Goal: Information Seeking & Learning: Learn about a topic

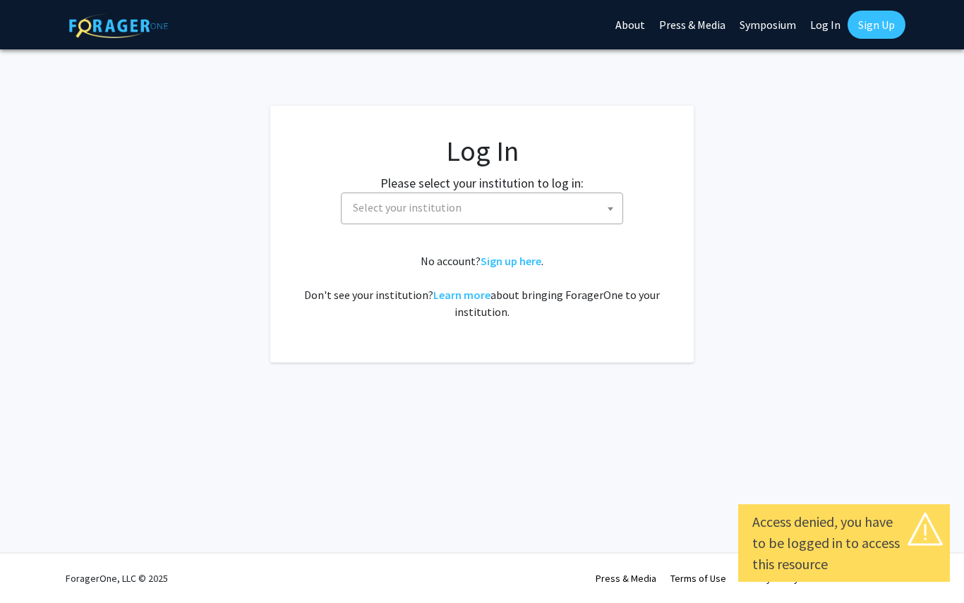
select select
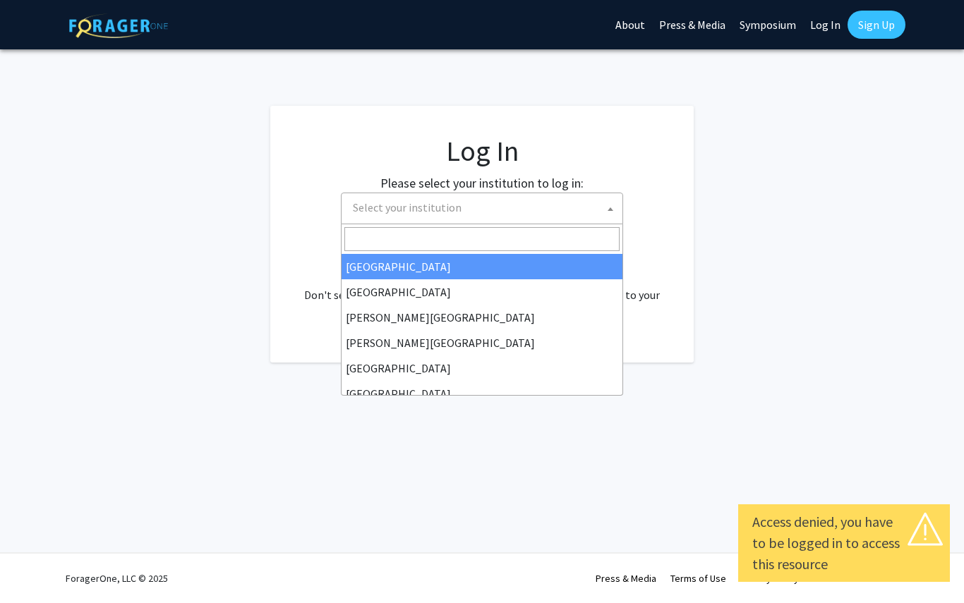
click at [478, 212] on span "Select your institution" at bounding box center [484, 207] width 275 height 29
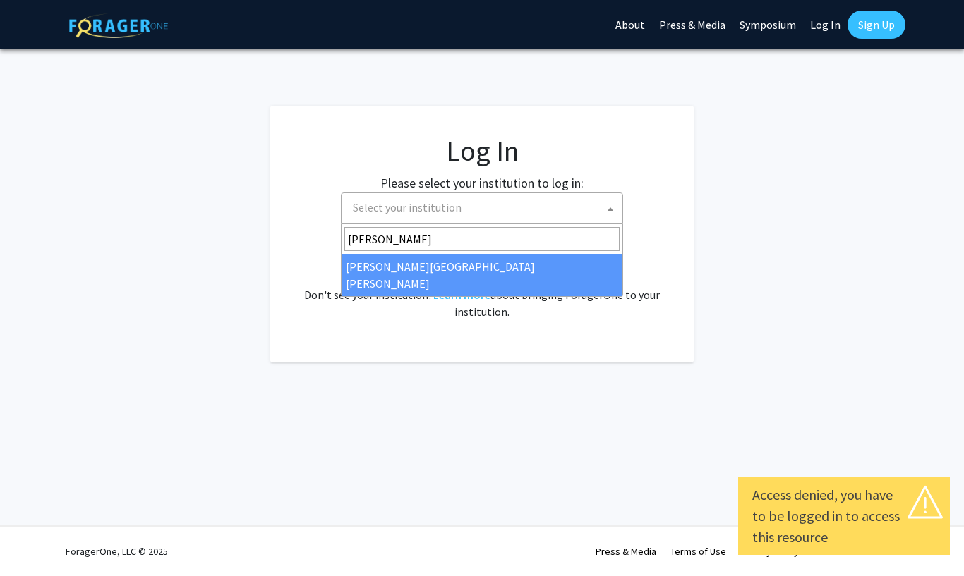
type input "[PERSON_NAME]"
select select "1"
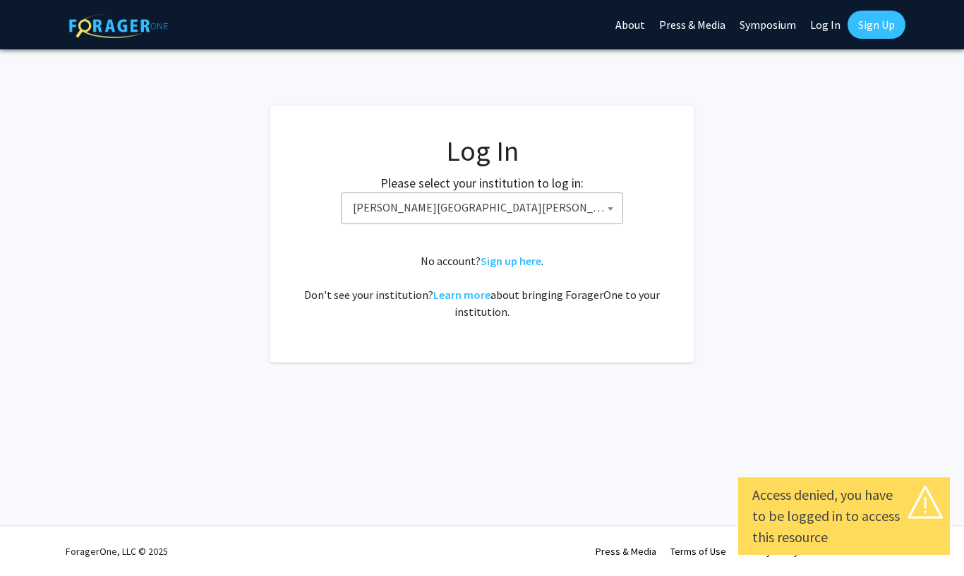
click at [478, 209] on html "Access denied, you have to be logged in to access this resource Skip navigation…" at bounding box center [482, 288] width 964 height 576
click at [478, 210] on span "Johns Hopkins University" at bounding box center [484, 207] width 275 height 29
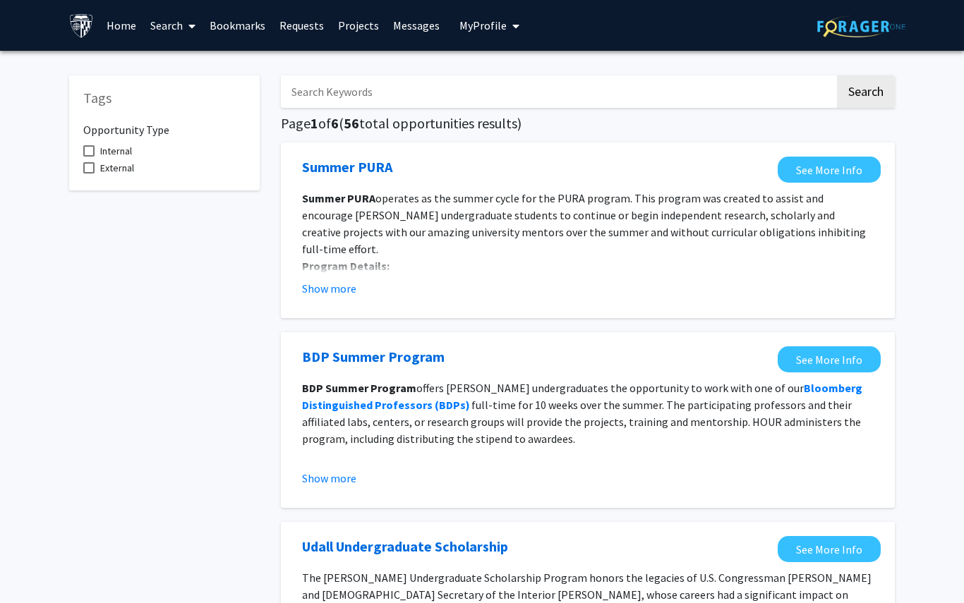
click at [164, 23] on link "Search" at bounding box center [172, 25] width 59 height 49
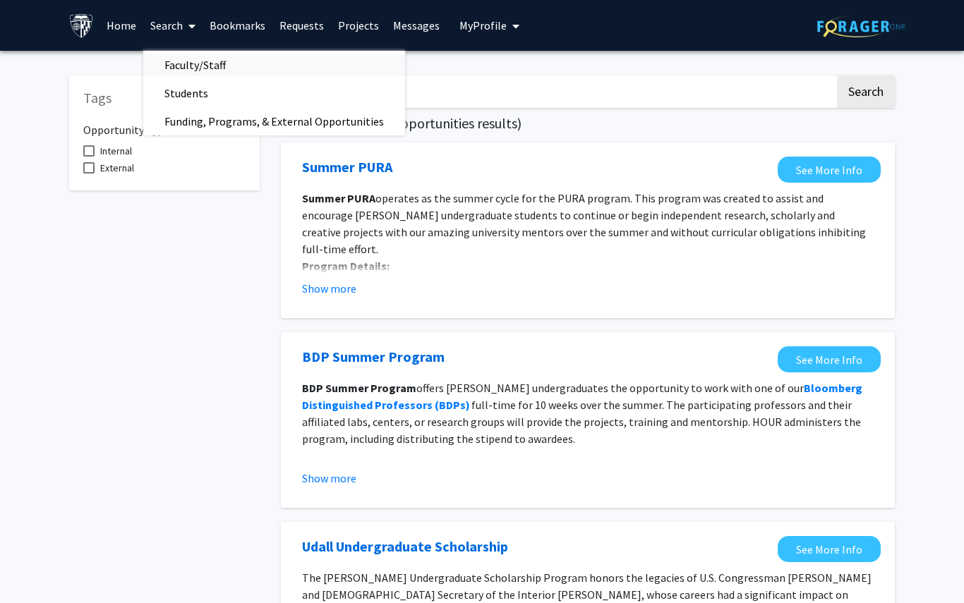
click at [190, 62] on span "Faculty/Staff" at bounding box center [195, 65] width 104 height 28
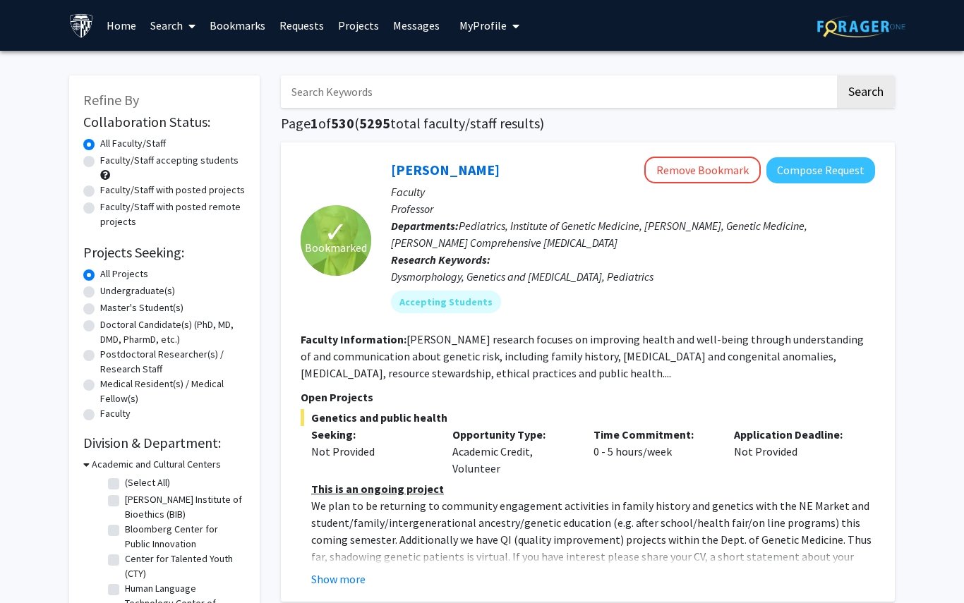
click at [97, 162] on div "Faculty/Staff accepting students" at bounding box center [164, 168] width 162 height 30
click at [100, 161] on label "Faculty/Staff accepting students" at bounding box center [169, 160] width 138 height 15
click at [100, 161] on input "Faculty/Staff accepting students" at bounding box center [104, 157] width 9 height 9
radio input "true"
click at [159, 40] on link "Search" at bounding box center [172, 25] width 59 height 49
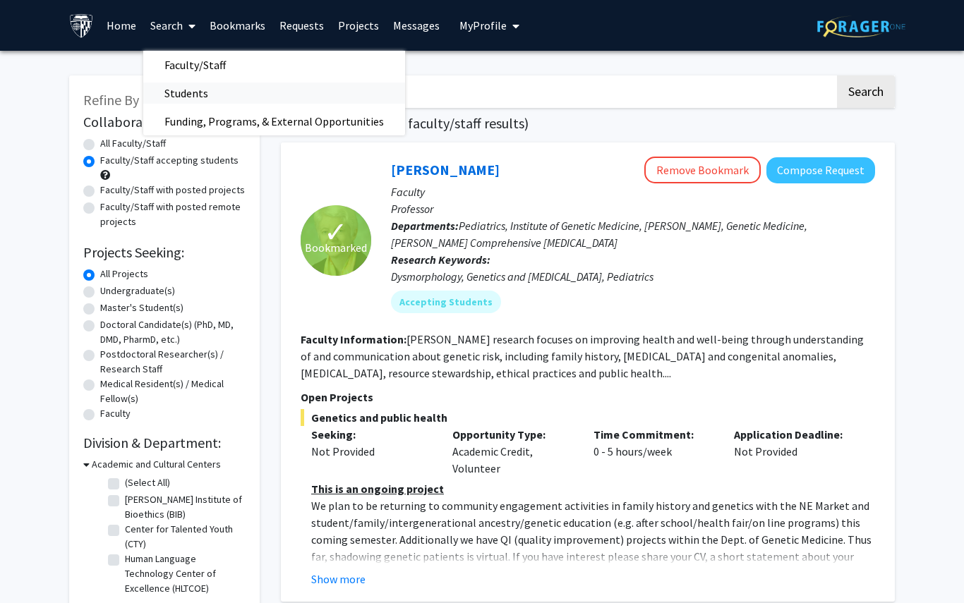
click at [175, 82] on span "Students" at bounding box center [186, 93] width 86 height 28
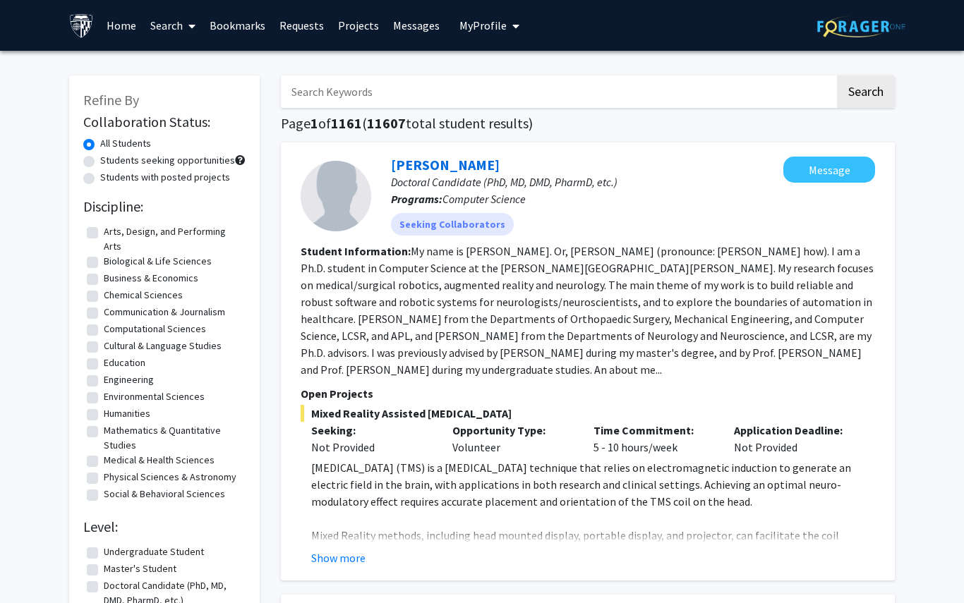
click at [497, 24] on span "My Profile" at bounding box center [482, 25] width 47 height 14
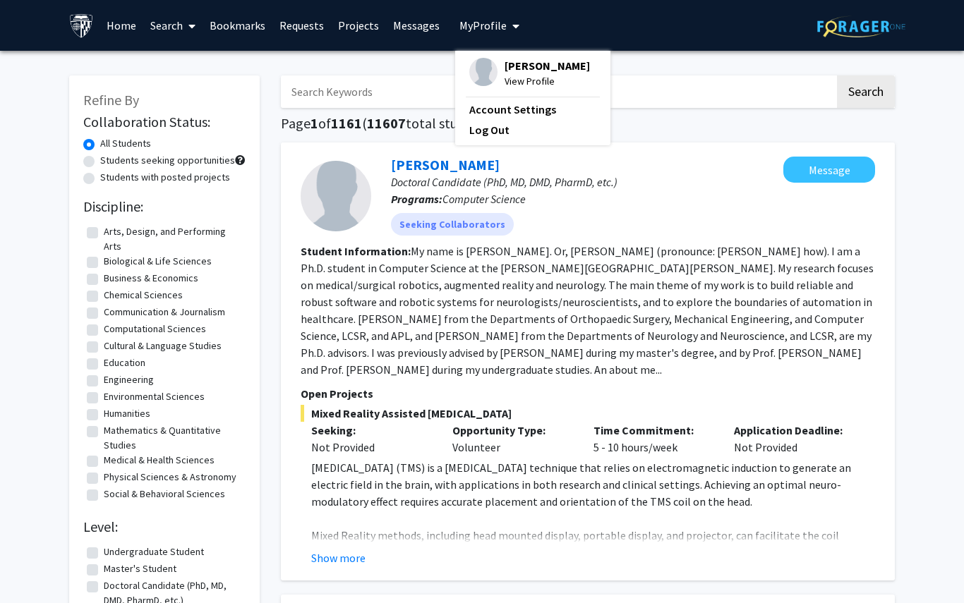
click at [514, 75] on span "View Profile" at bounding box center [546, 81] width 85 height 16
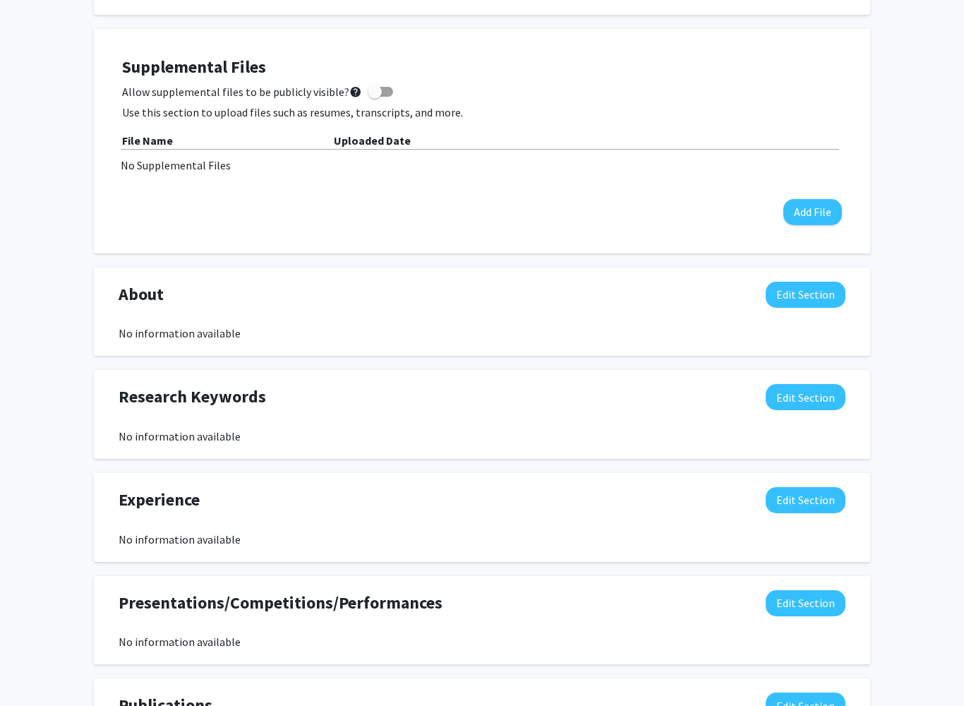
scroll to position [368, 0]
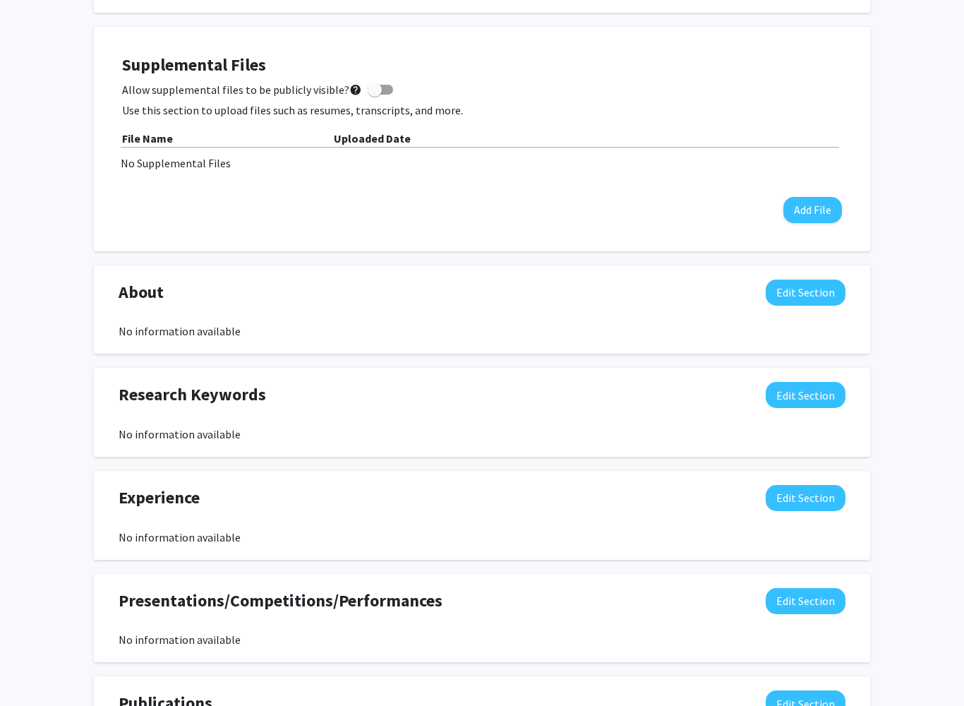
click at [809, 486] on button "Edit Section" at bounding box center [806, 498] width 80 height 26
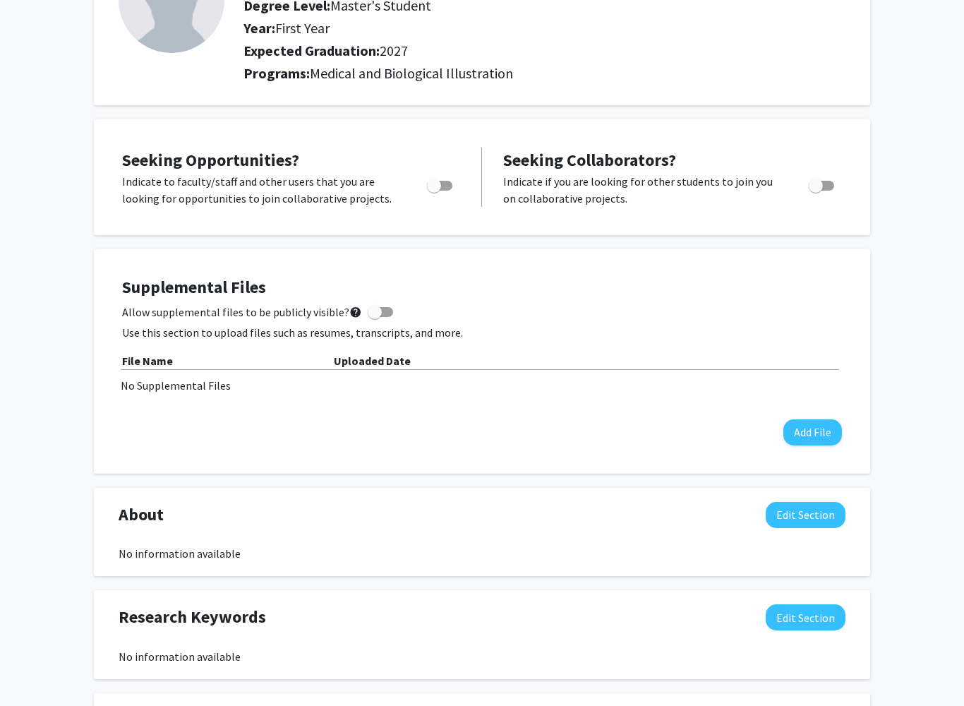
scroll to position [149, 0]
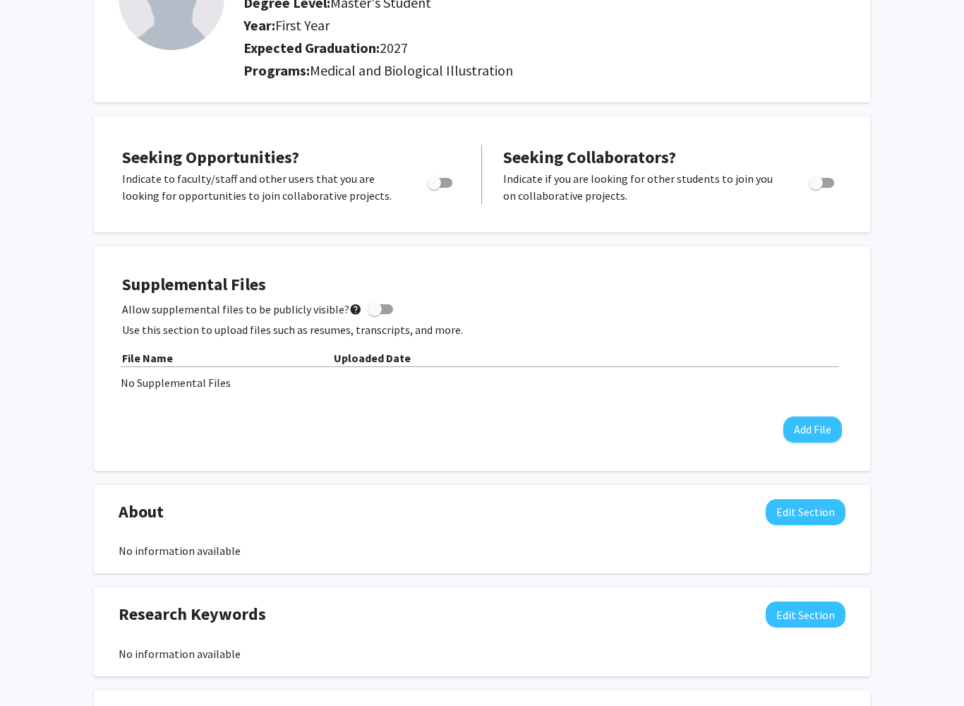
click at [780, 518] on button "Edit Section" at bounding box center [806, 512] width 80 height 26
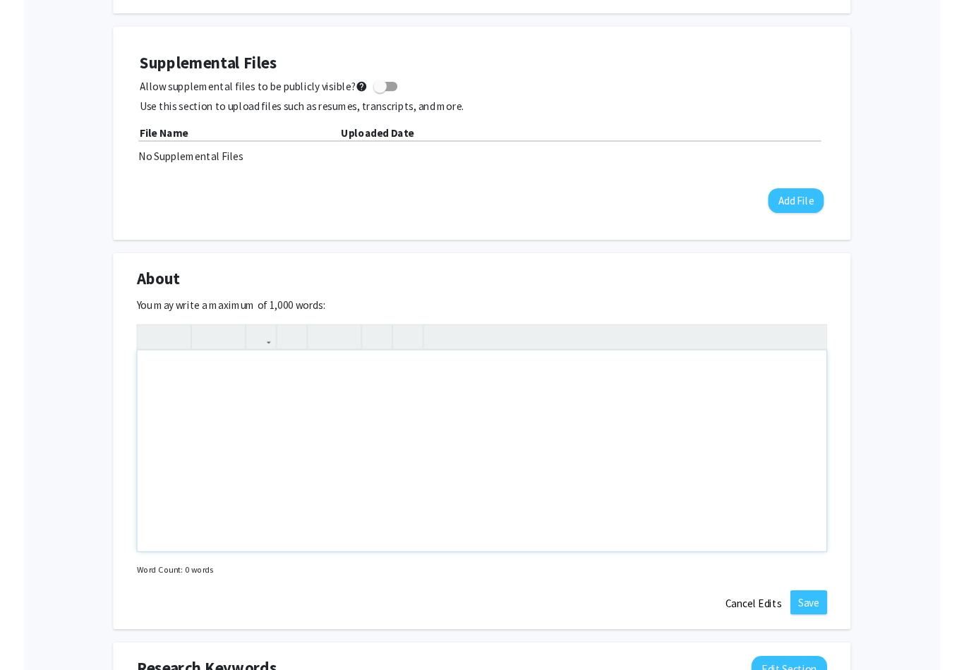
scroll to position [369, 0]
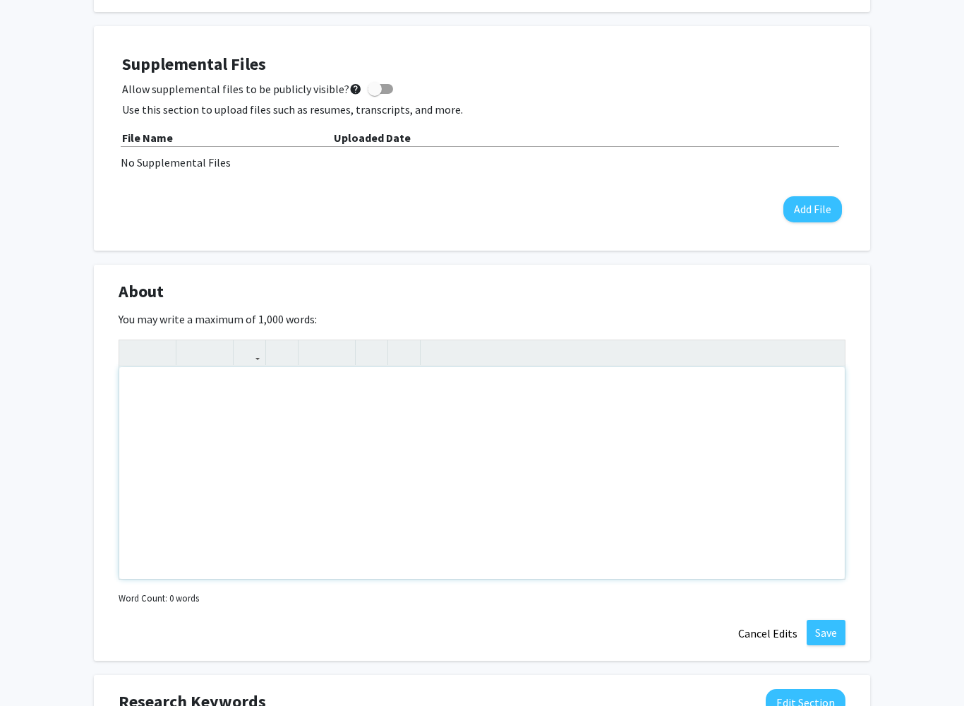
click at [258, 383] on div "Note to users with screen readers: Please deactivate our accessibility plugin f…" at bounding box center [481, 473] width 725 height 212
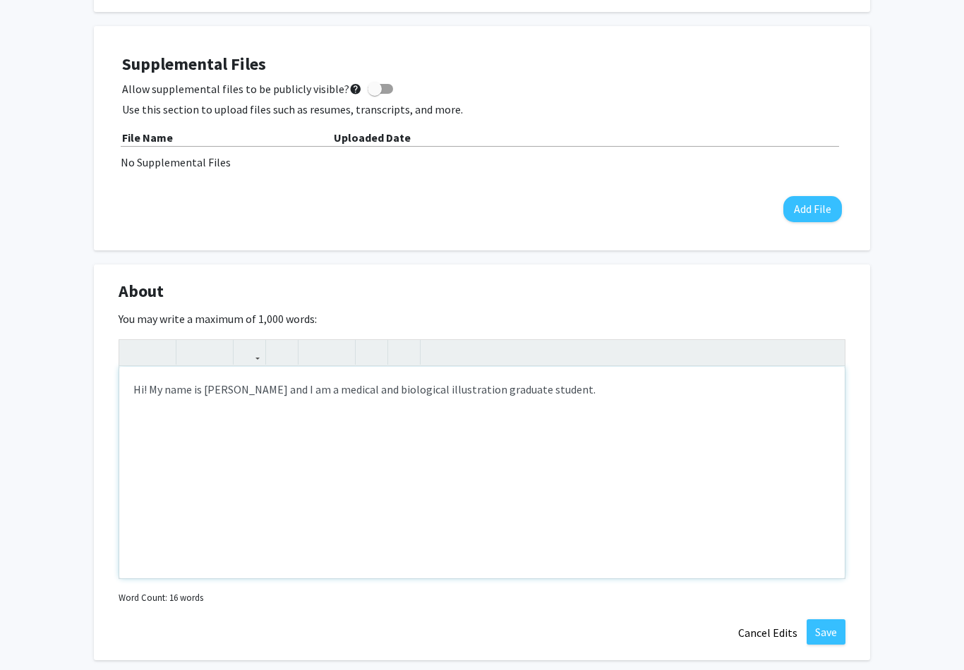
click at [322, 387] on div "Hi! My name is [PERSON_NAME] and I am a medical and biological illustration gra…" at bounding box center [481, 473] width 725 height 212
type textarea "Hi! My name is [PERSON_NAME] and I am a first year medical and biological illus…"
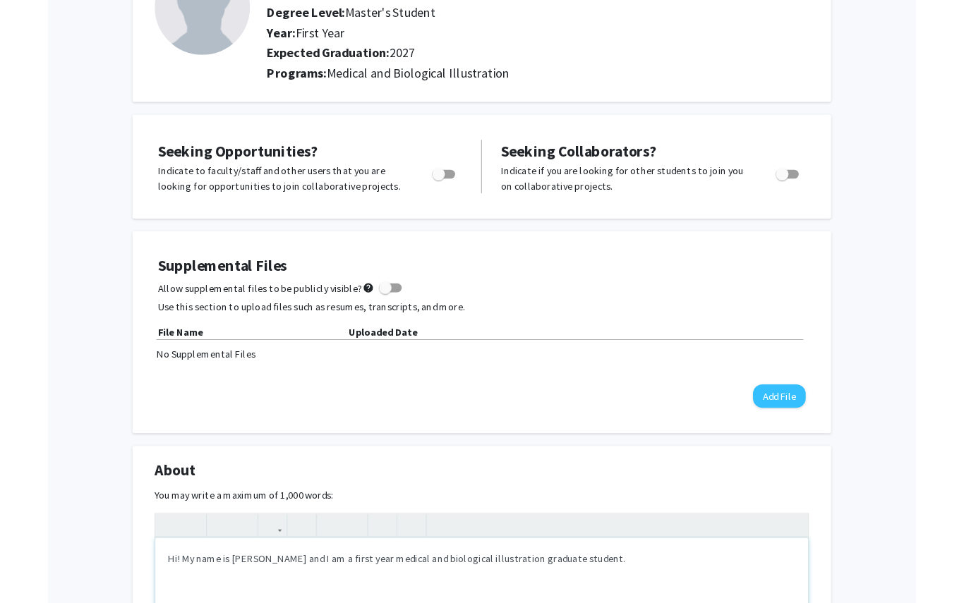
scroll to position [0, 0]
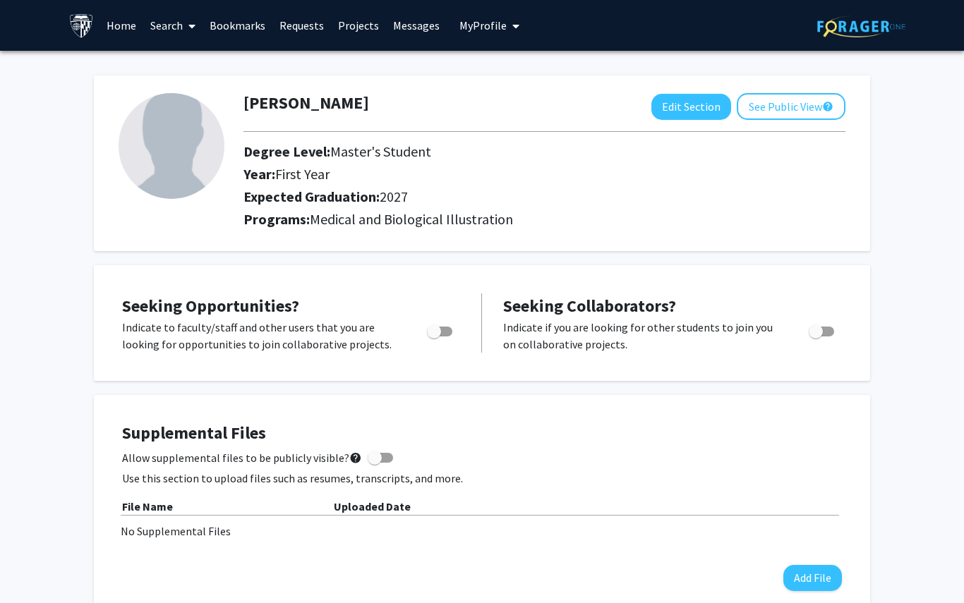
click at [186, 33] on span at bounding box center [189, 25] width 13 height 49
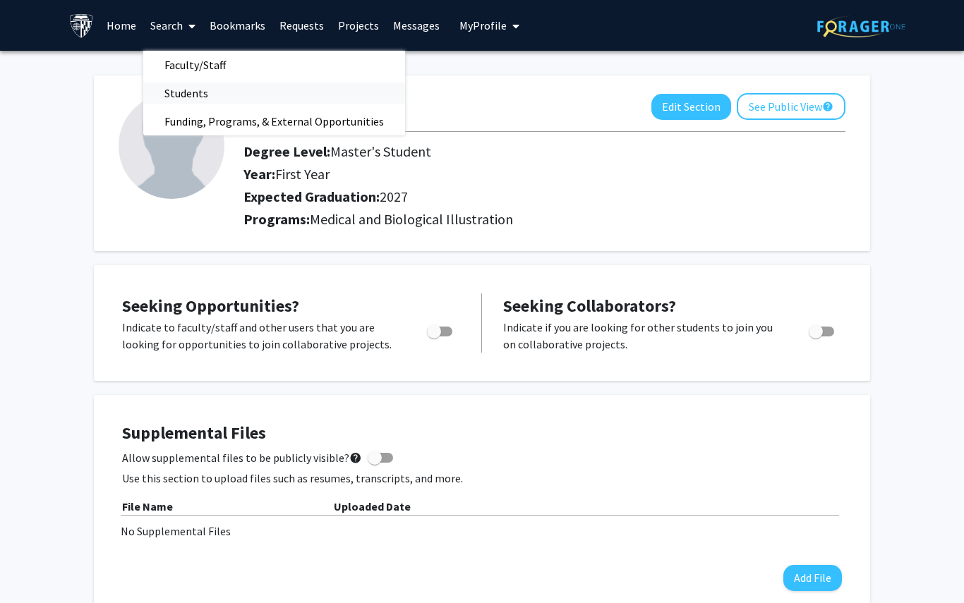
click at [178, 99] on span "Students" at bounding box center [186, 93] width 86 height 28
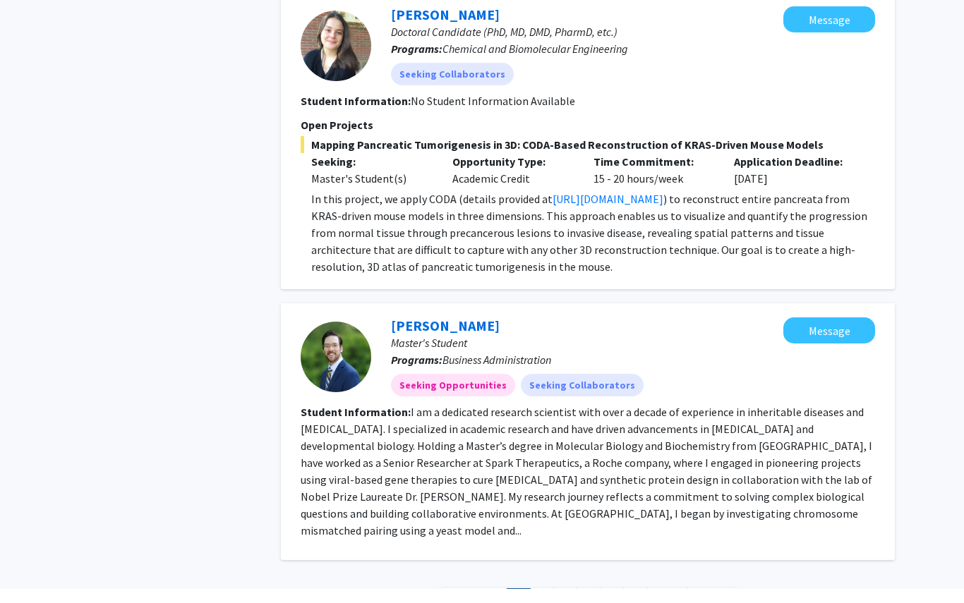
scroll to position [3375, 0]
click at [537, 588] on link "2" at bounding box center [542, 600] width 24 height 25
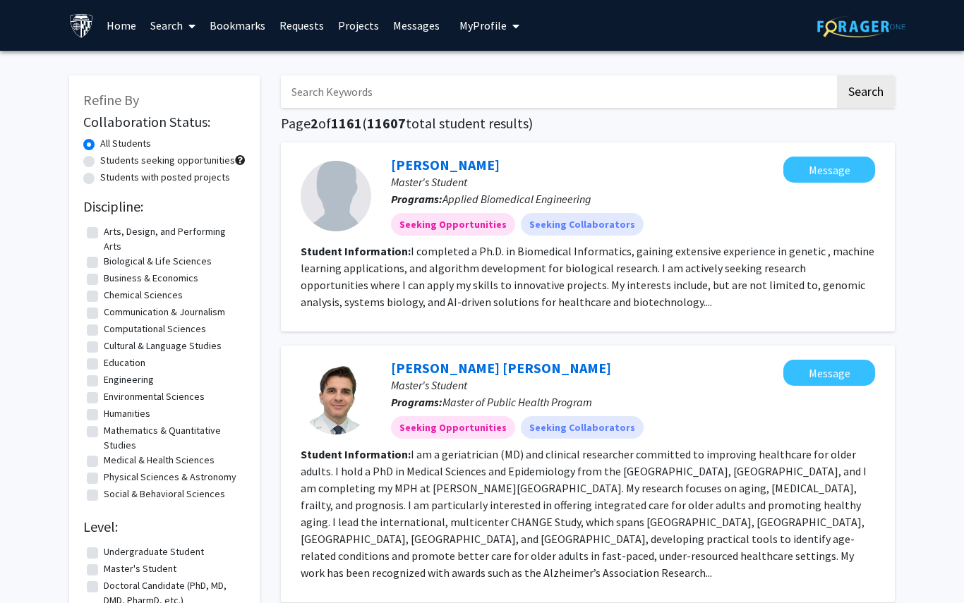
click at [507, 22] on span "My profile dropdown to access profile and logout" at bounding box center [513, 25] width 13 height 49
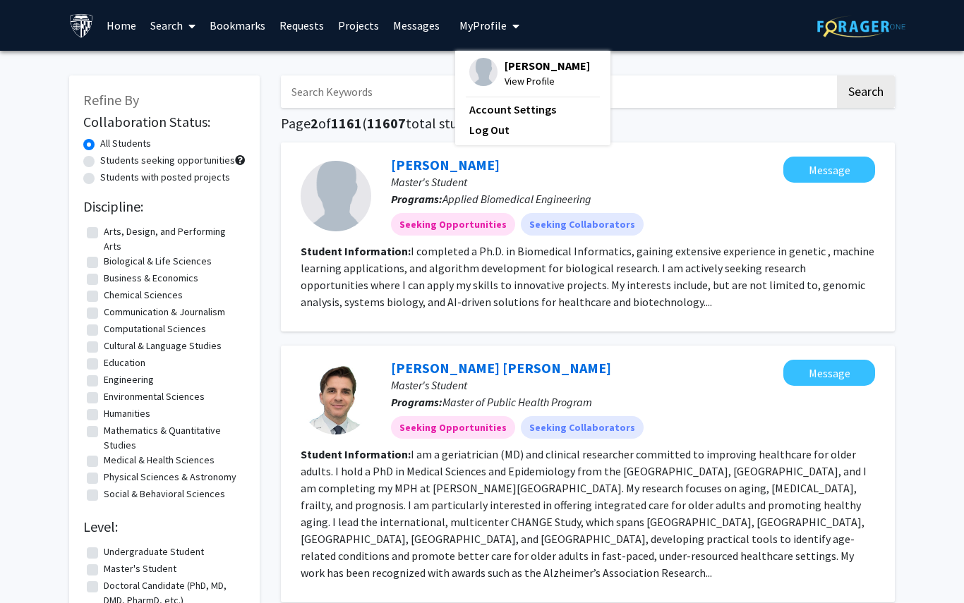
click at [525, 68] on span "[PERSON_NAME]" at bounding box center [546, 66] width 85 height 16
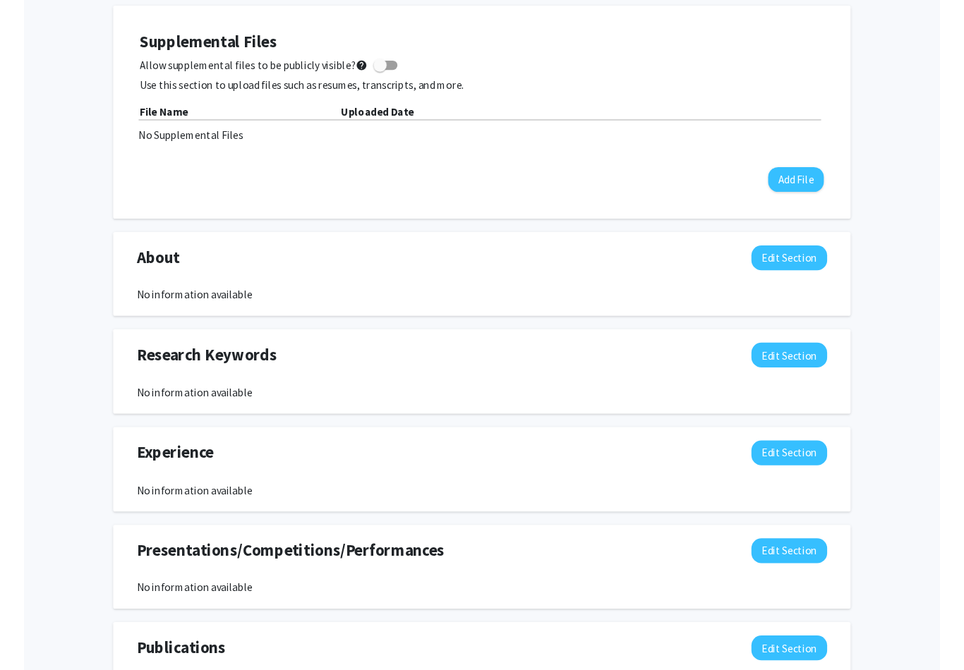
scroll to position [389, 0]
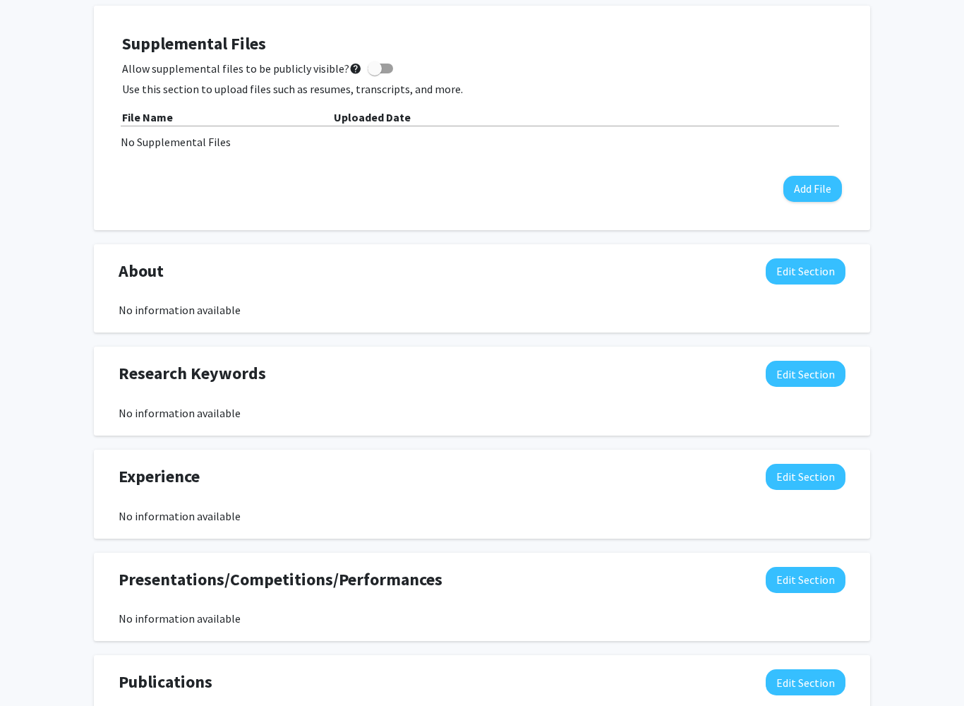
click at [809, 283] on div "About Edit Section" at bounding box center [482, 274] width 748 height 32
click at [799, 279] on button "Edit Section" at bounding box center [806, 271] width 80 height 26
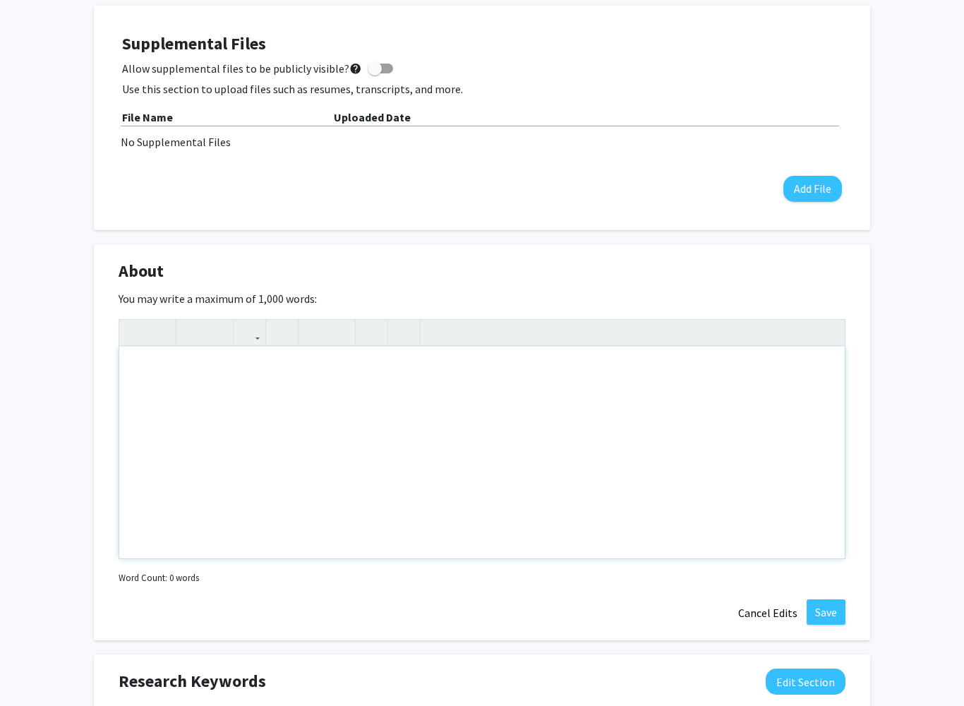
click at [269, 471] on div "Note to users with screen readers: Please deactivate our accessibility plugin f…" at bounding box center [481, 452] width 725 height 212
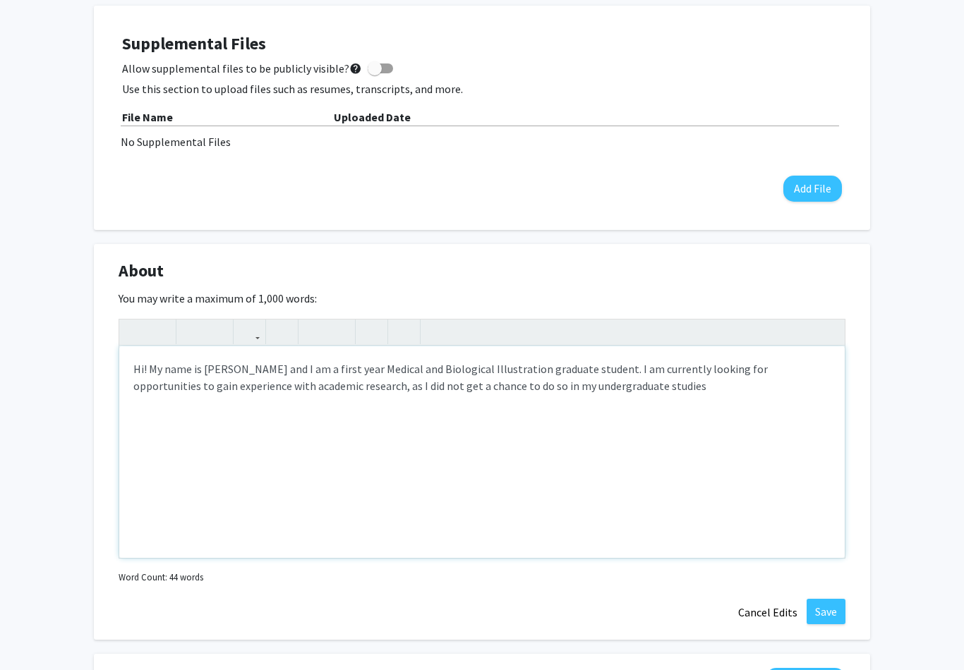
type textarea "Hi! My name is [PERSON_NAME] and I am a first year Medical and Biological Illus…"
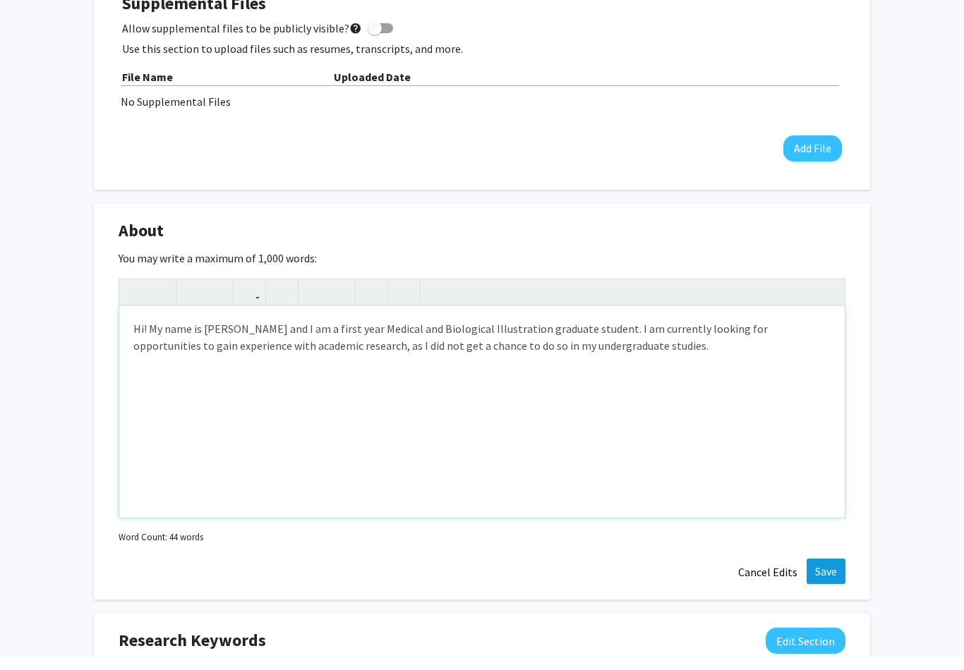
scroll to position [417, 0]
click at [828, 578] on button "Save" at bounding box center [825, 584] width 39 height 25
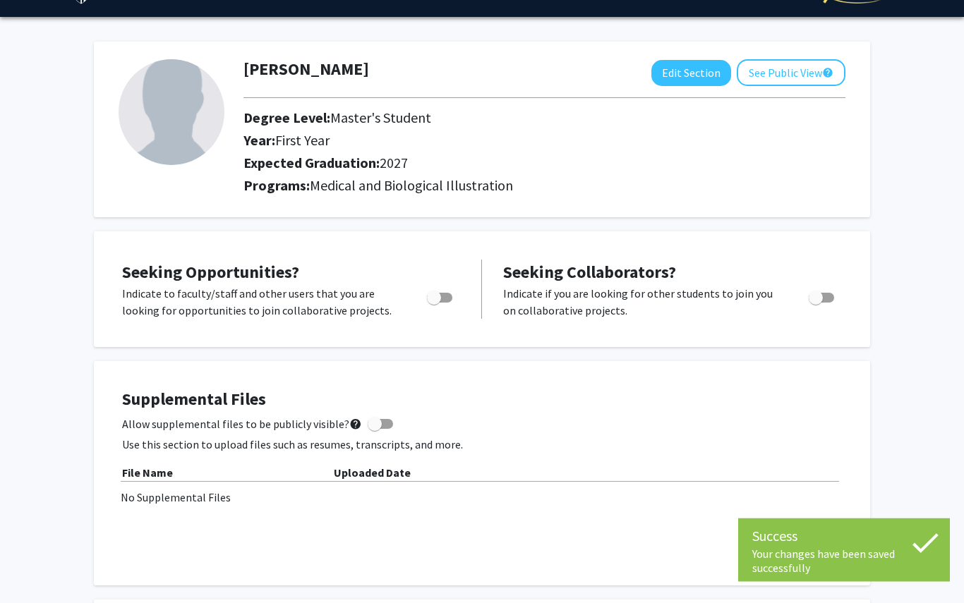
scroll to position [0, 0]
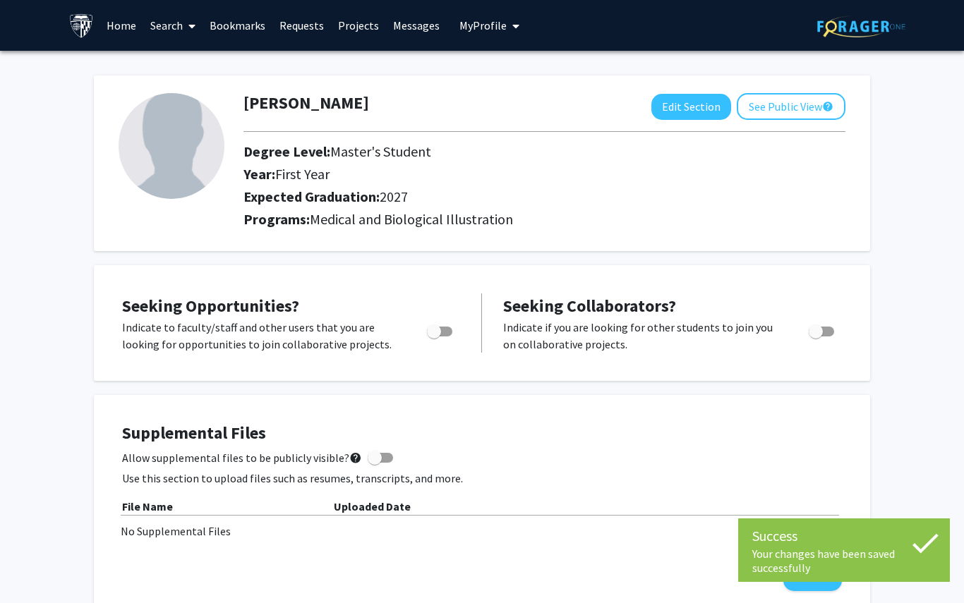
click at [182, 29] on link "Search" at bounding box center [172, 25] width 59 height 49
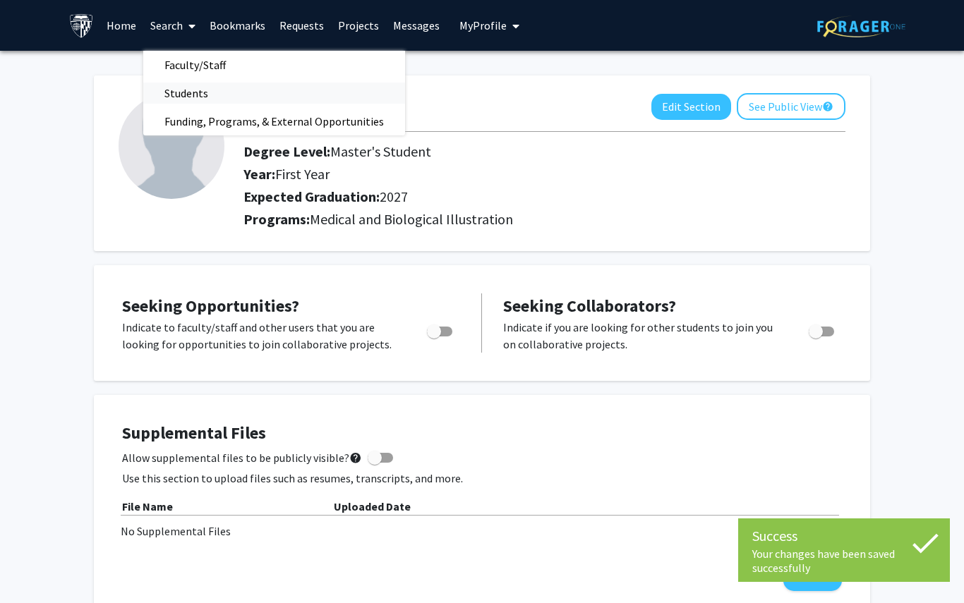
click at [199, 101] on span "Students" at bounding box center [186, 93] width 86 height 28
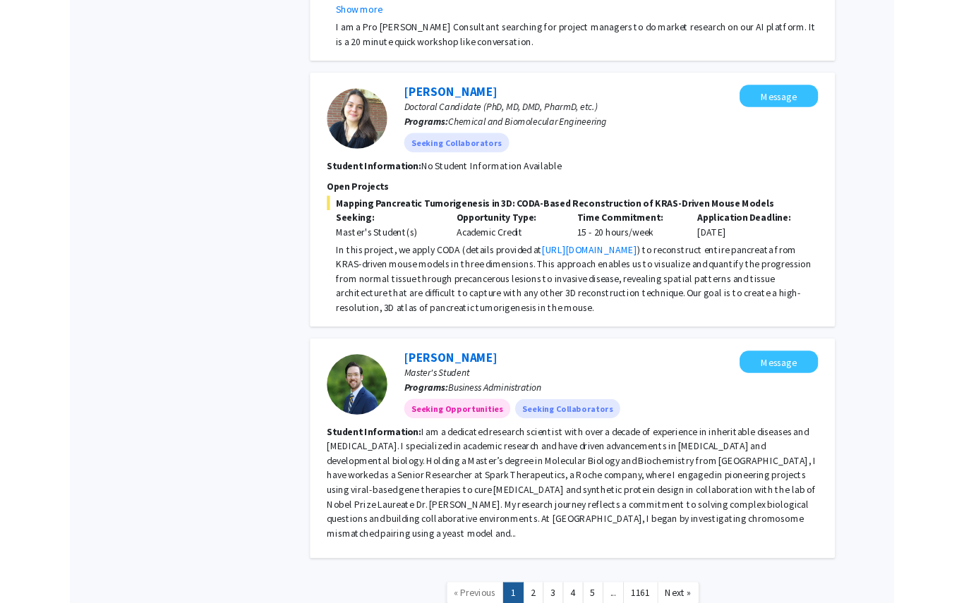
scroll to position [3385, 0]
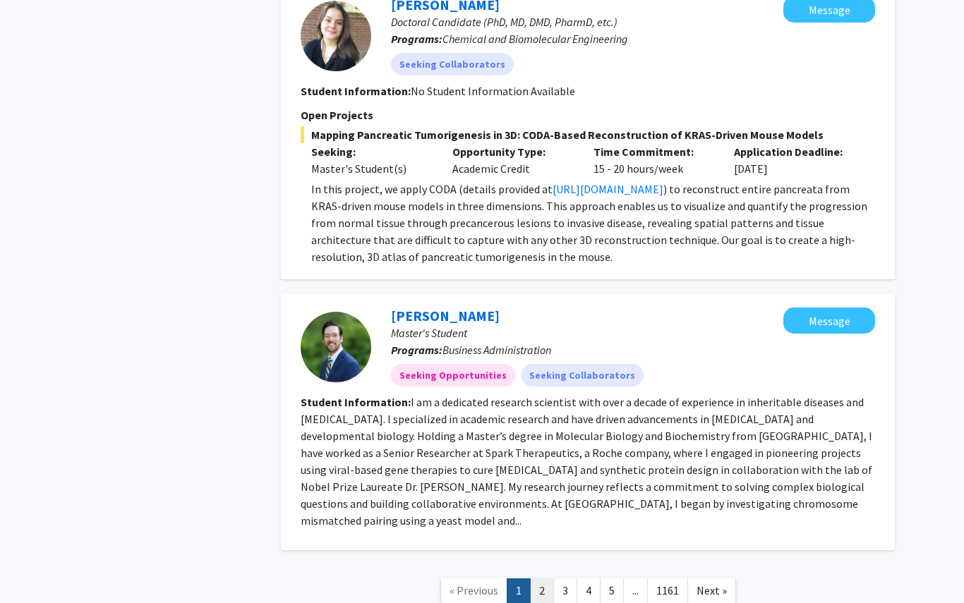
click at [547, 579] on link "2" at bounding box center [542, 591] width 24 height 25
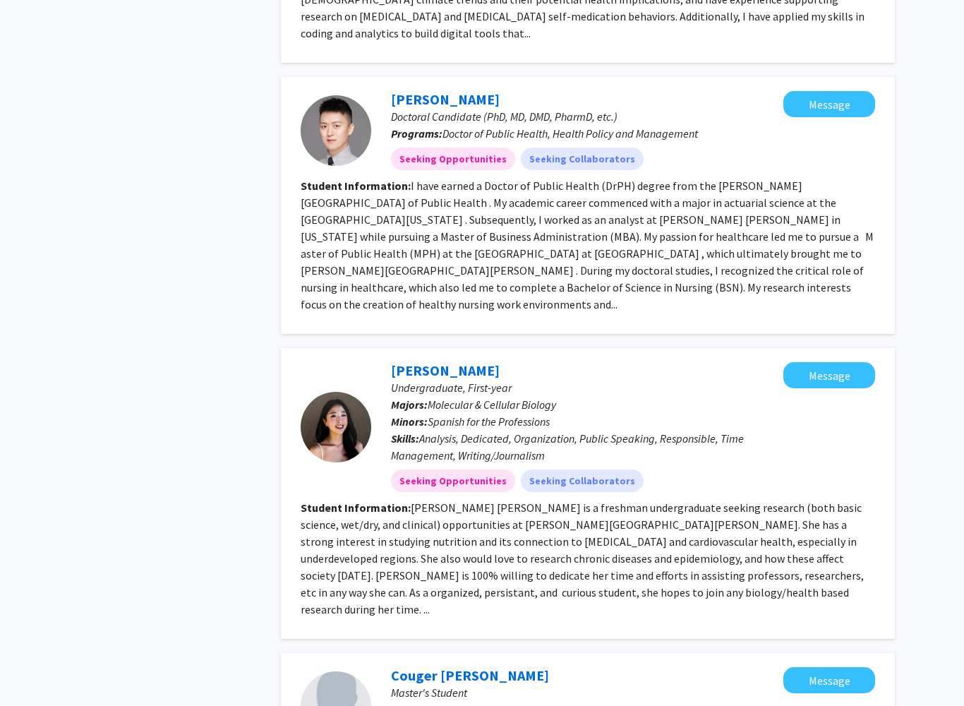
scroll to position [1505, 0]
drag, startPoint x: 409, startPoint y: 419, endPoint x: 423, endPoint y: 420, distance: 13.4
click at [423, 500] on fg-read-more "Yoonseo Linda Lee is a freshman undergraduate seeking research (both basic scie…" at bounding box center [582, 558] width 563 height 116
click at [421, 500] on fg-read-more "Yoonseo Linda Lee is a freshman undergraduate seeking research (both basic scie…" at bounding box center [582, 558] width 563 height 116
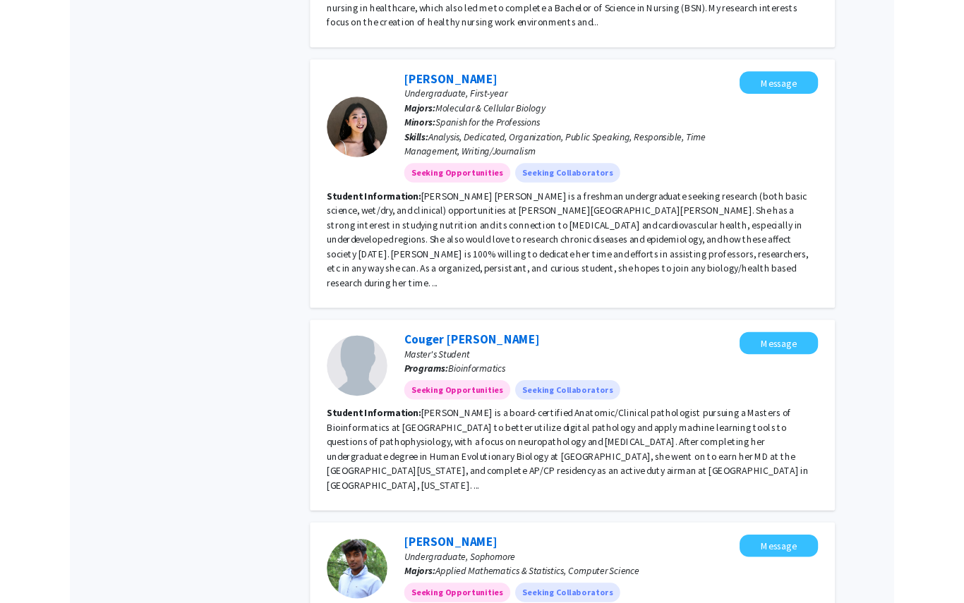
scroll to position [1783, 0]
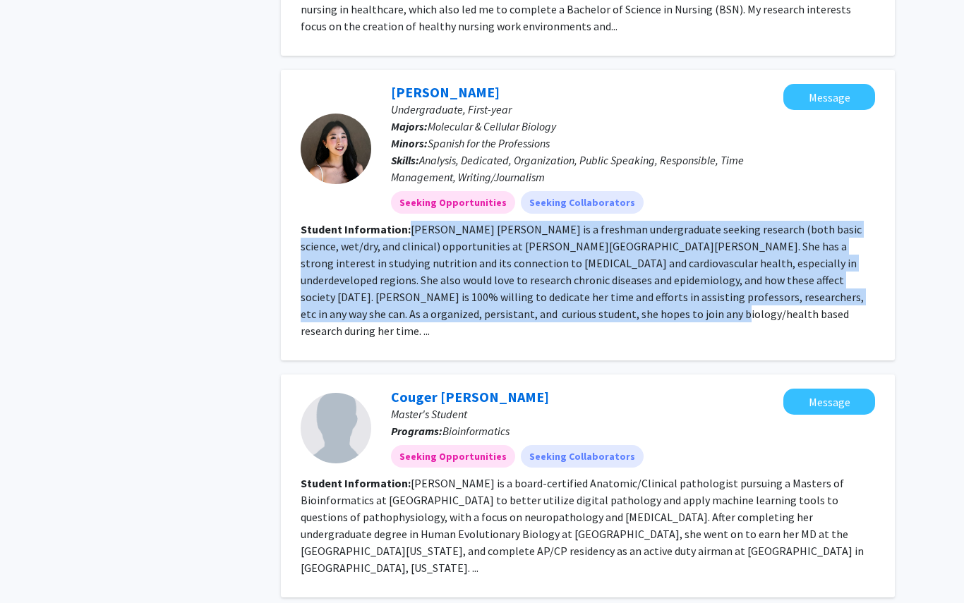
drag, startPoint x: 543, startPoint y: 227, endPoint x: 406, endPoint y: 149, distance: 157.1
click at [406, 221] on section "Student Information: Yoonseo Linda Lee is a freshman undergraduate seeking rese…" at bounding box center [588, 280] width 574 height 119
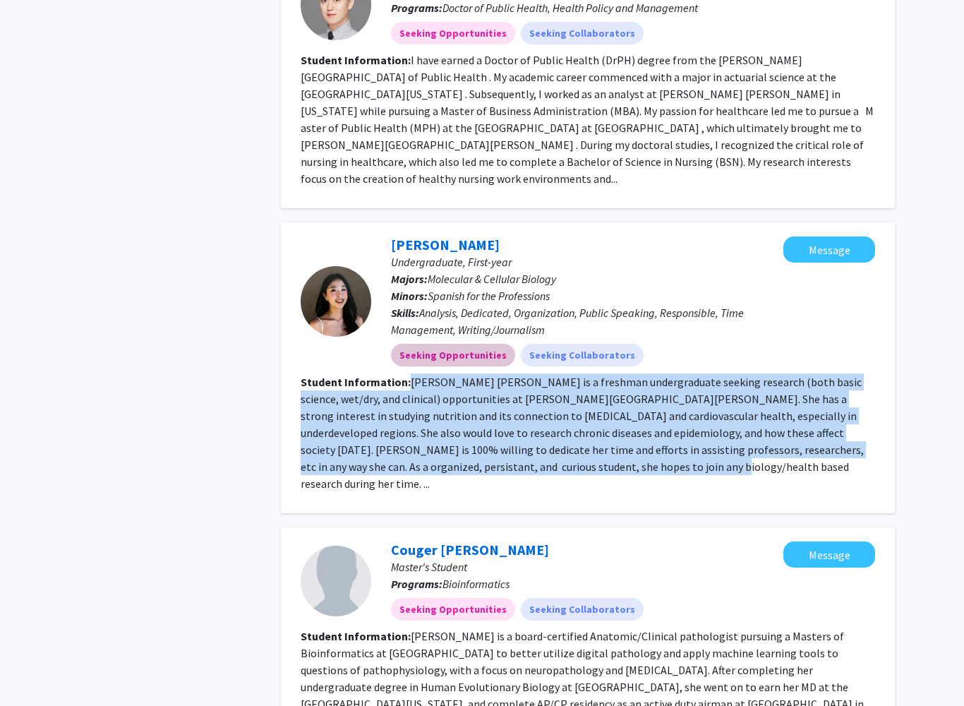
scroll to position [1635, 0]
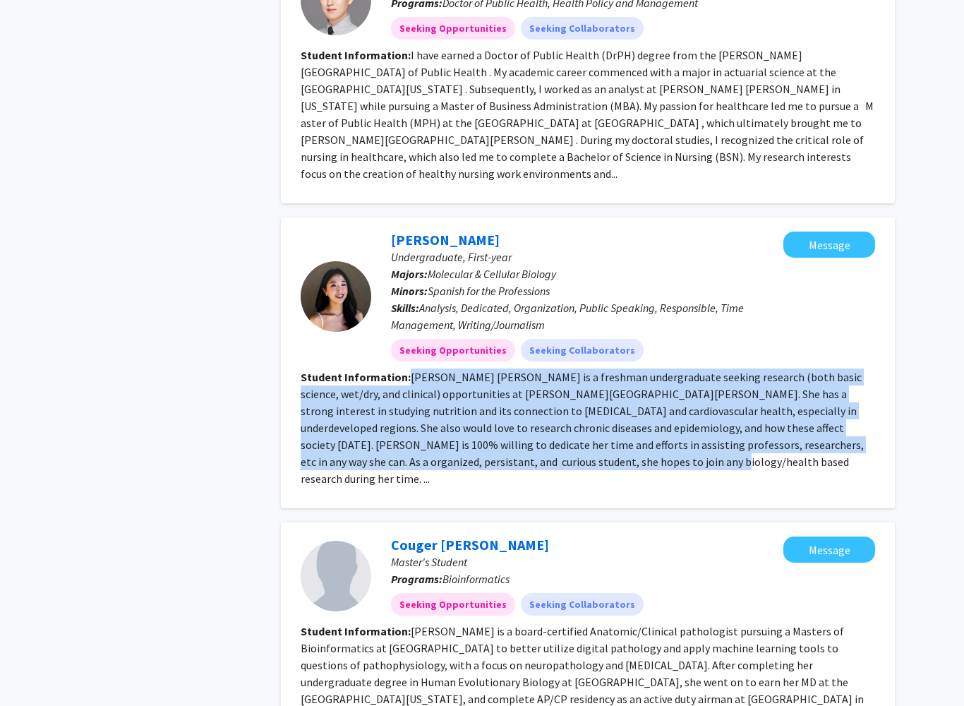
click at [522, 370] on fg-read-more "Yoonseo Linda Lee is a freshman undergraduate seeking research (both basic scie…" at bounding box center [582, 428] width 563 height 116
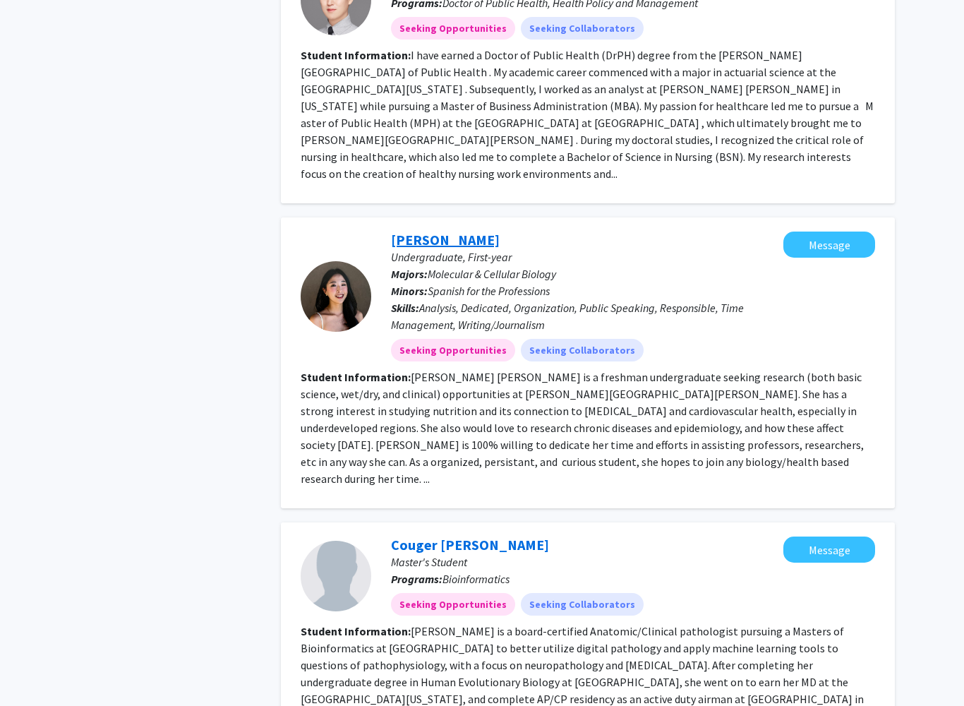
click at [425, 231] on link "Yoonseo Linda Lee" at bounding box center [445, 240] width 109 height 18
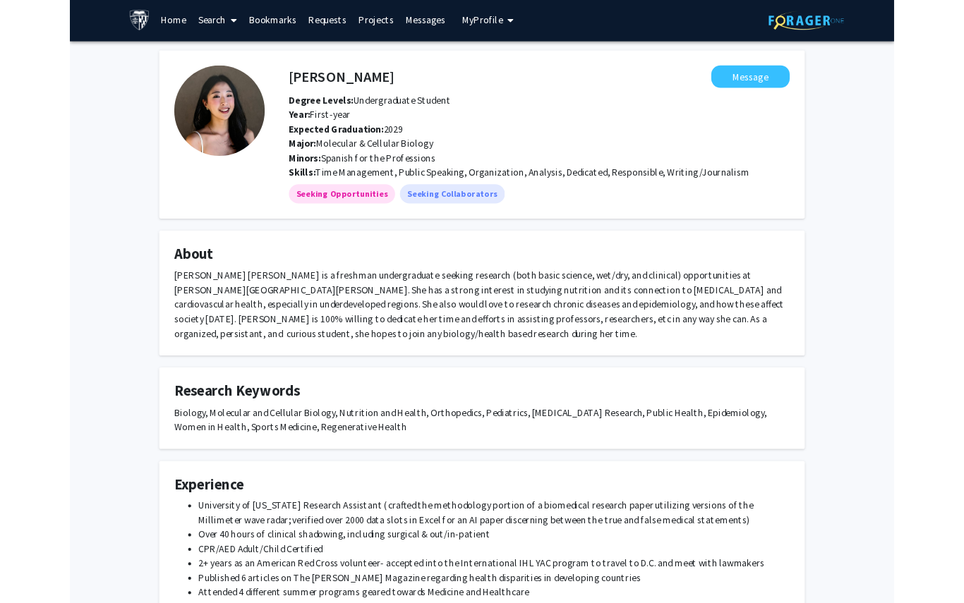
scroll to position [48, 0]
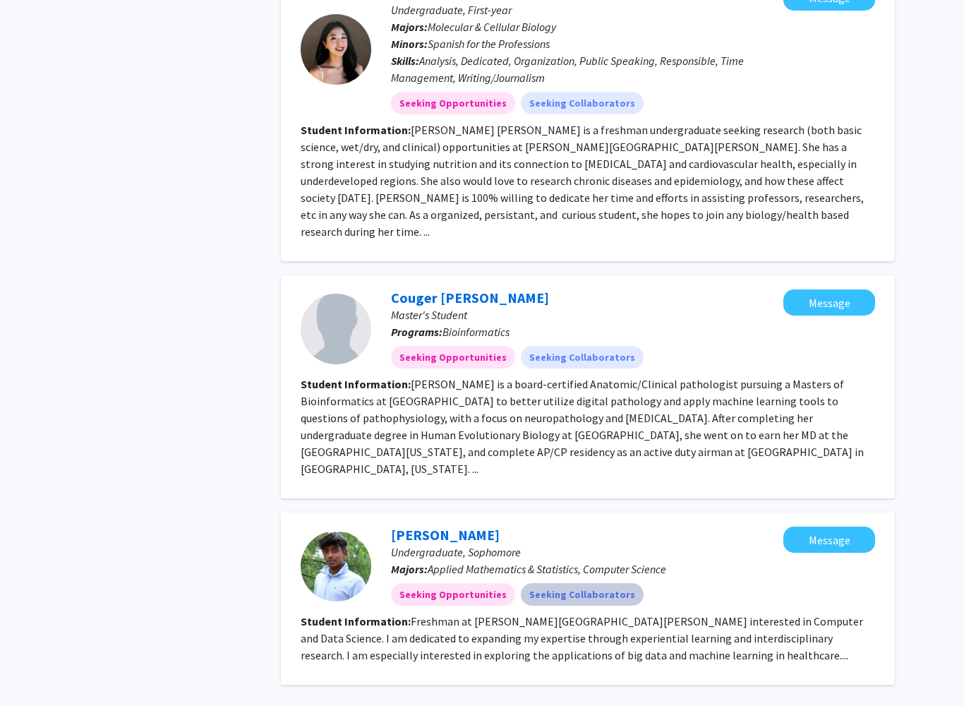
scroll to position [1893, 0]
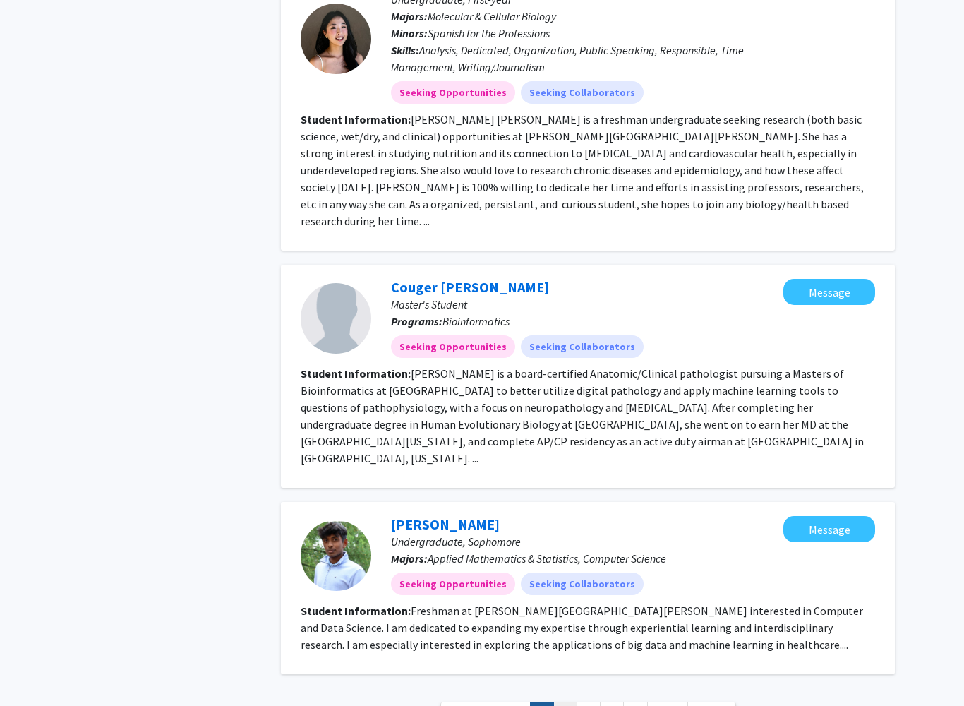
click at [568, 603] on link "3" at bounding box center [565, 714] width 24 height 25
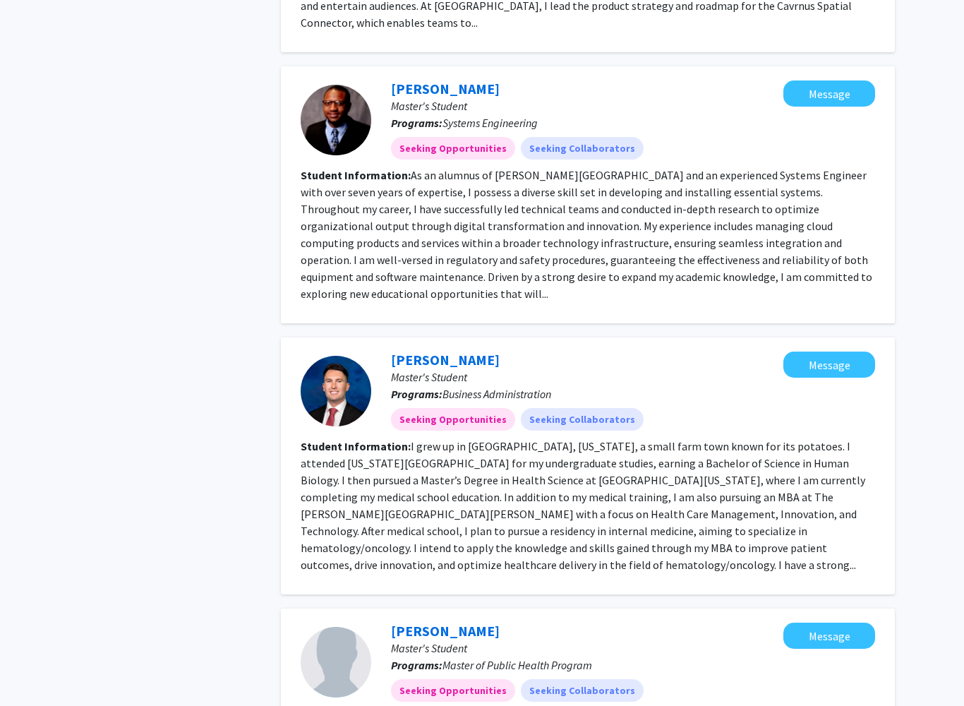
scroll to position [2067, 0]
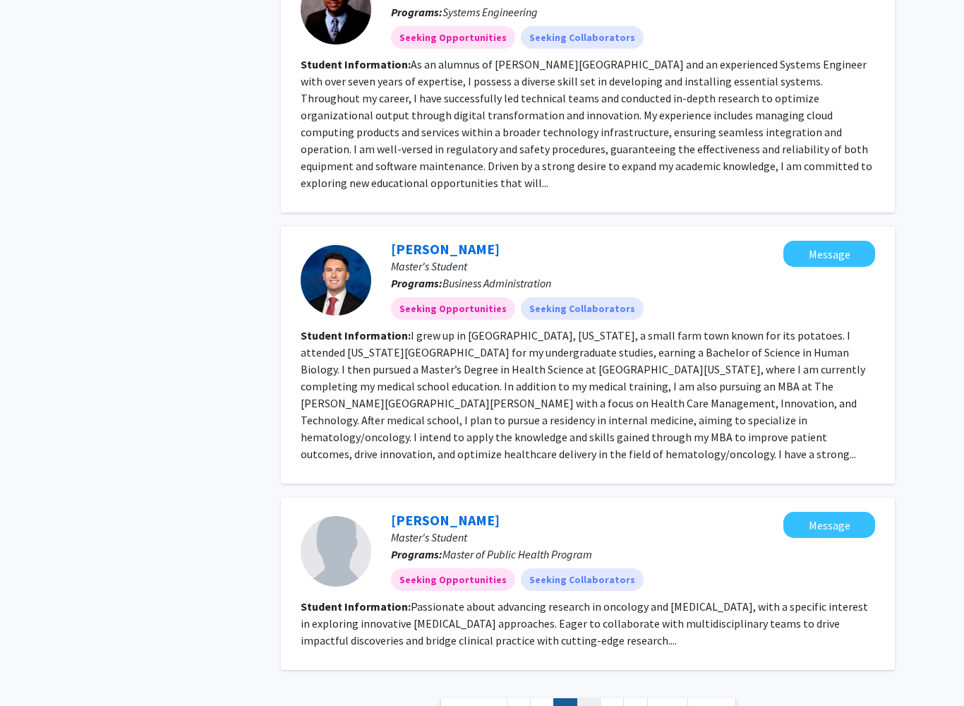
click at [594, 603] on link "4" at bounding box center [588, 710] width 24 height 25
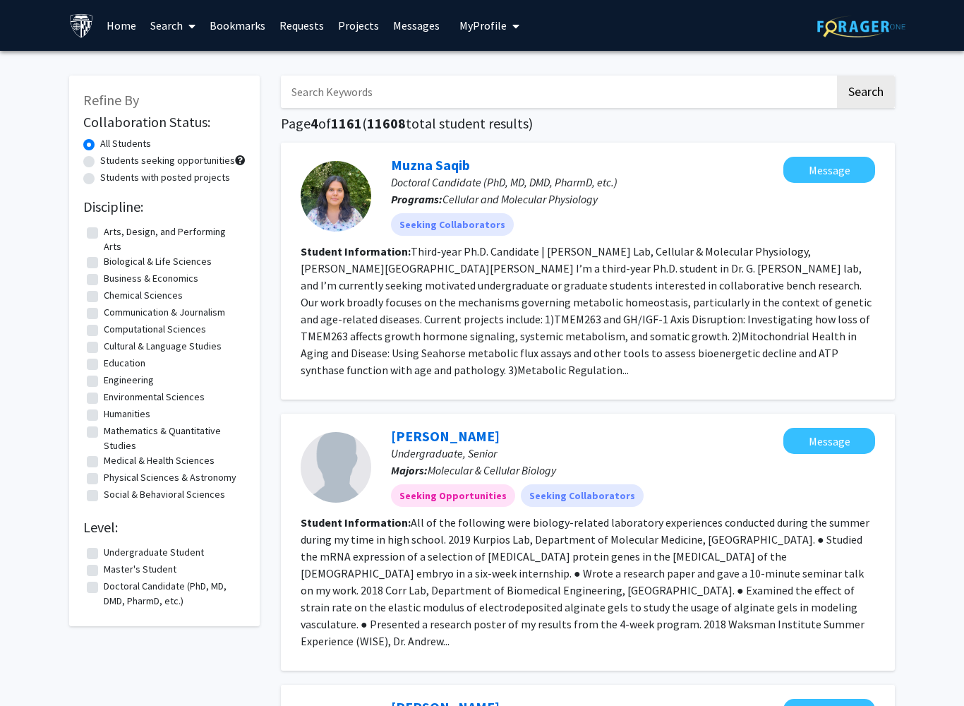
click at [104, 545] on label "Undergraduate Student" at bounding box center [154, 552] width 100 height 15
click at [104, 545] on input "Undergraduate Student" at bounding box center [108, 549] width 9 height 9
checkbox input "true"
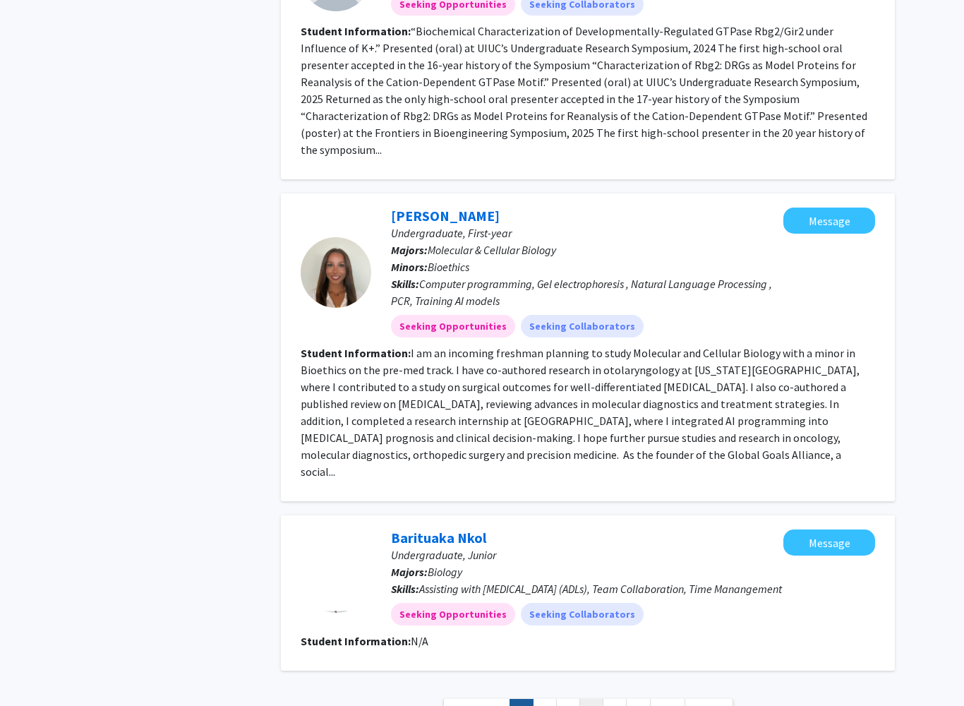
scroll to position [2084, 0]
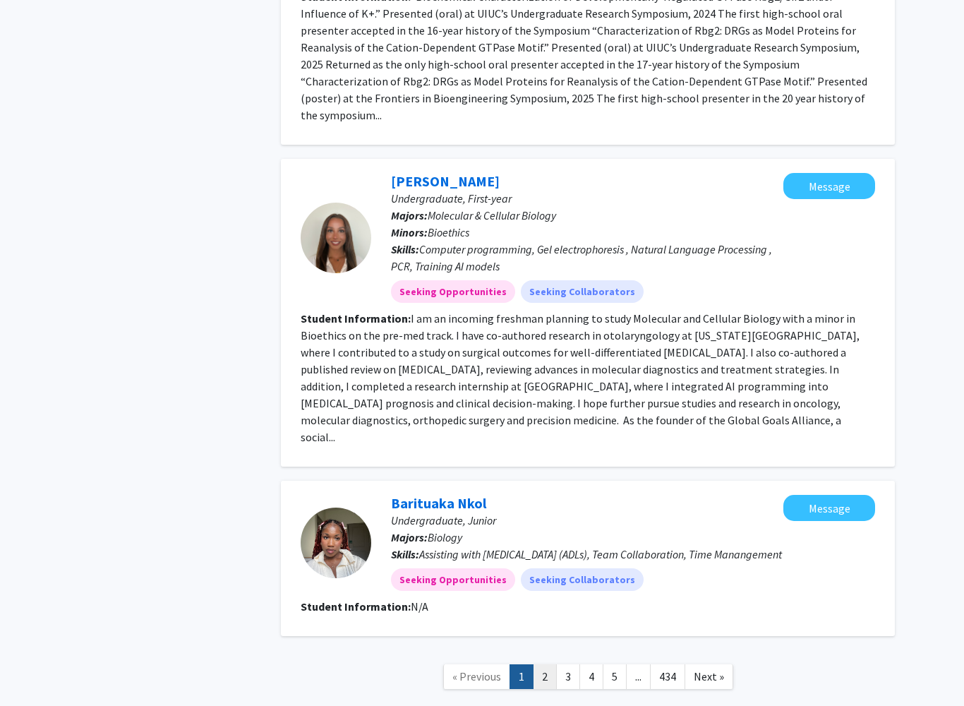
click at [548, 603] on link "2" at bounding box center [545, 676] width 24 height 25
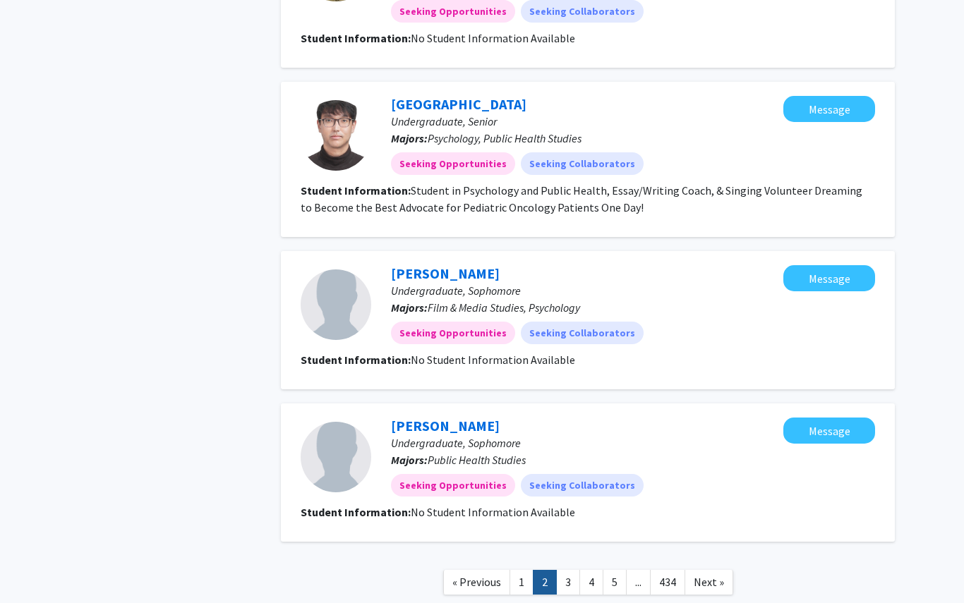
scroll to position [1644, 0]
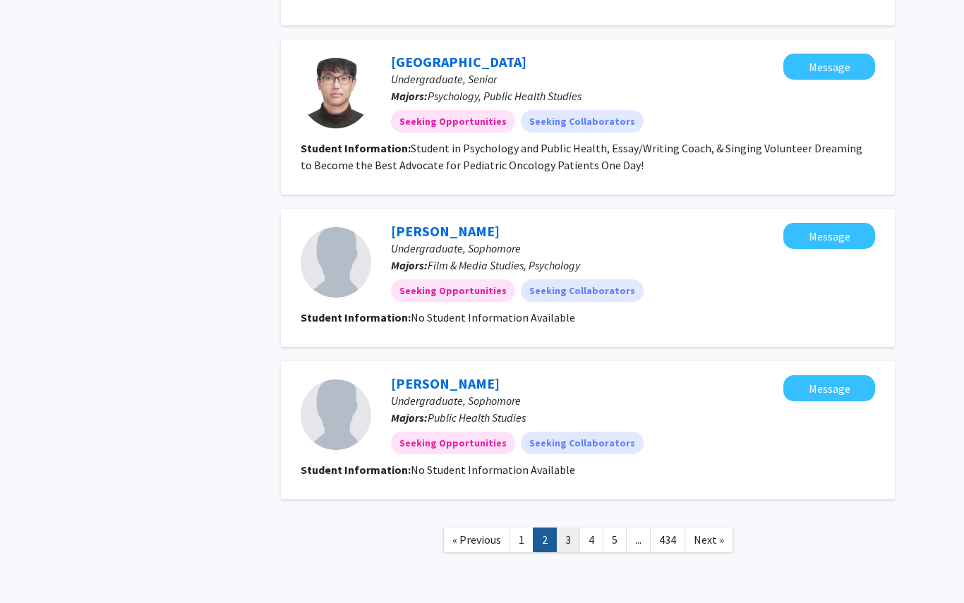
click at [574, 528] on link "3" at bounding box center [568, 540] width 24 height 25
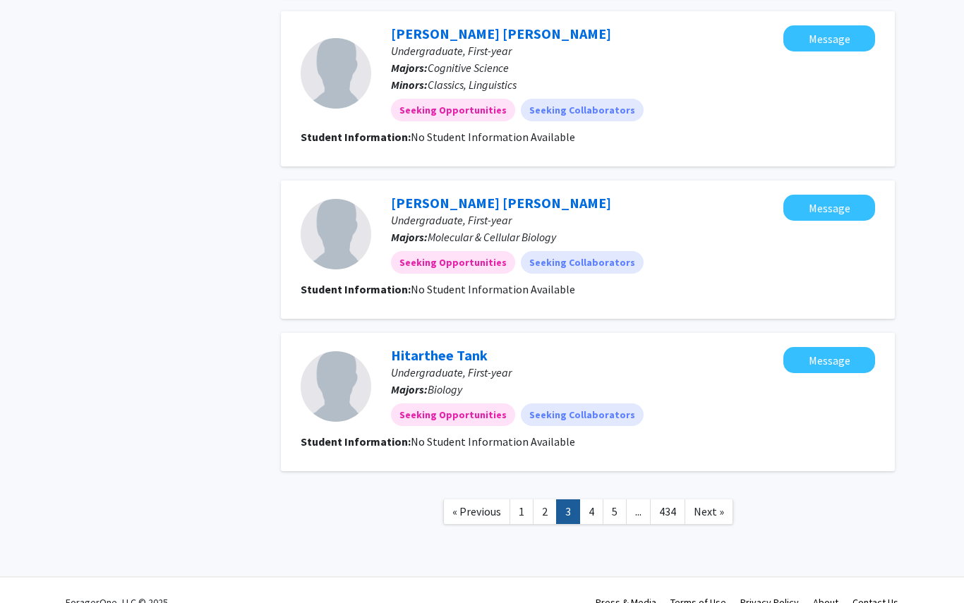
scroll to position [1252, 0]
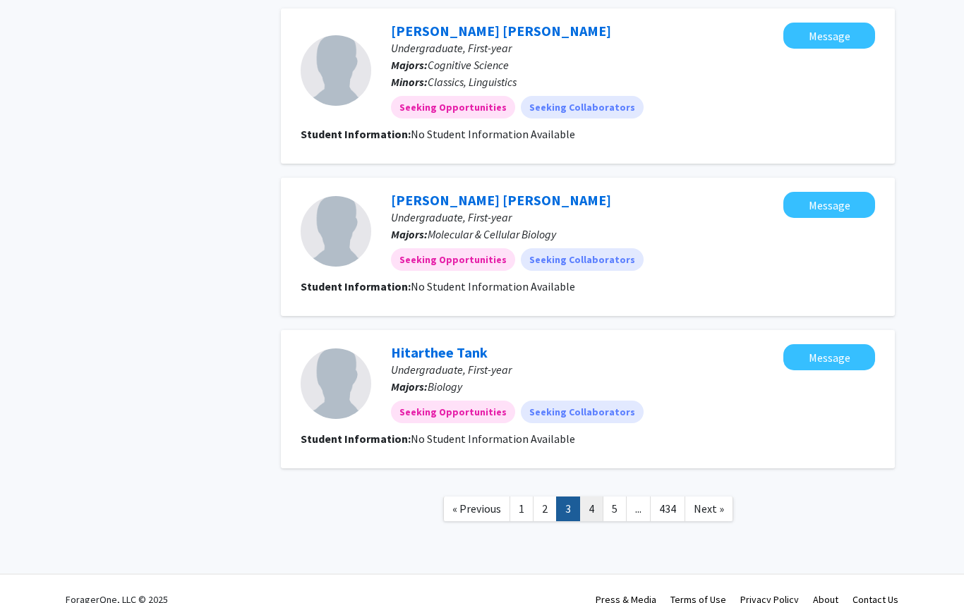
click at [599, 514] on link "4" at bounding box center [591, 509] width 24 height 25
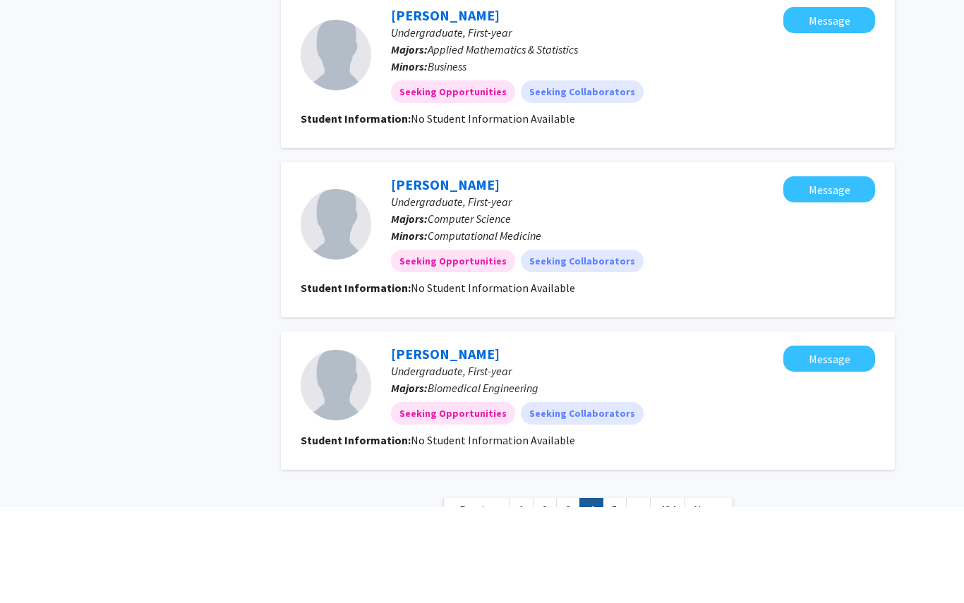
scroll to position [1254, 0]
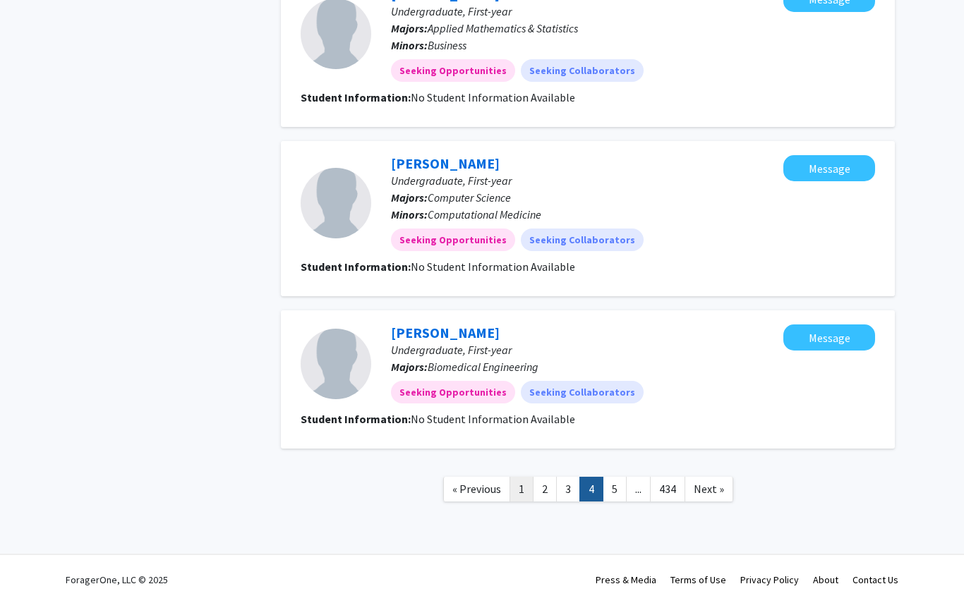
click at [517, 495] on link "1" at bounding box center [521, 489] width 24 height 25
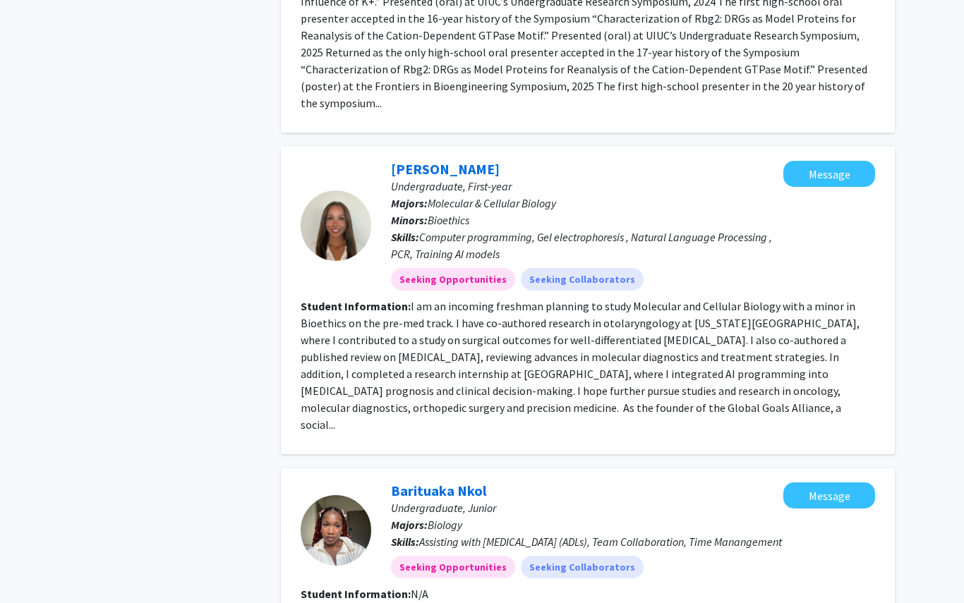
scroll to position [2186, 0]
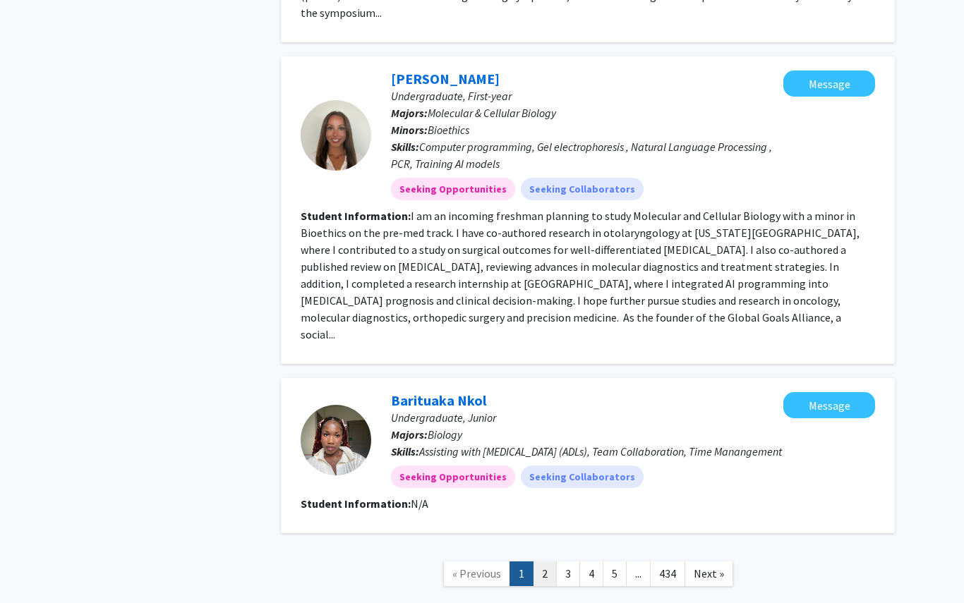
click at [537, 562] on link "2" at bounding box center [545, 574] width 24 height 25
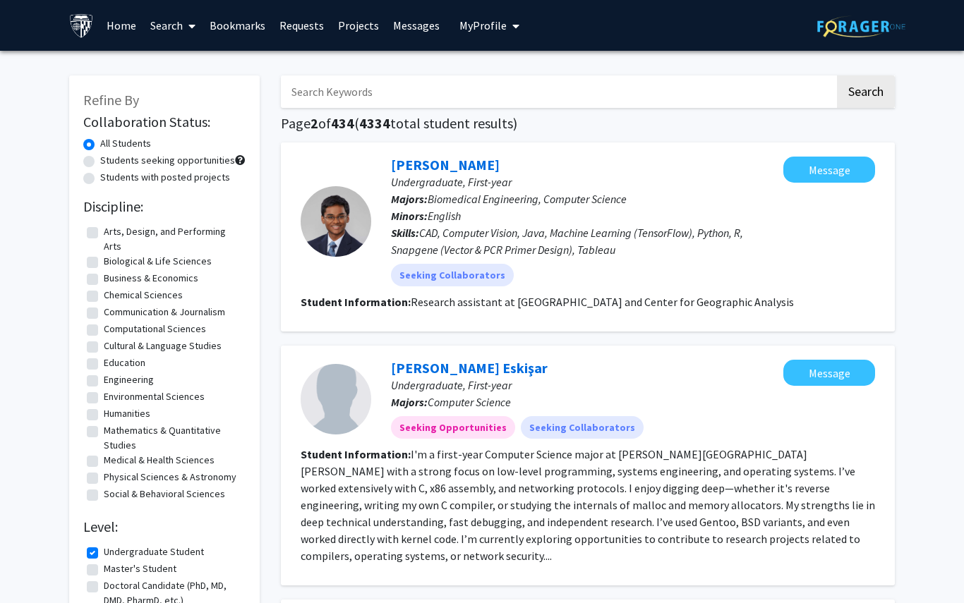
click at [464, 30] on span "My Profile" at bounding box center [482, 25] width 47 height 14
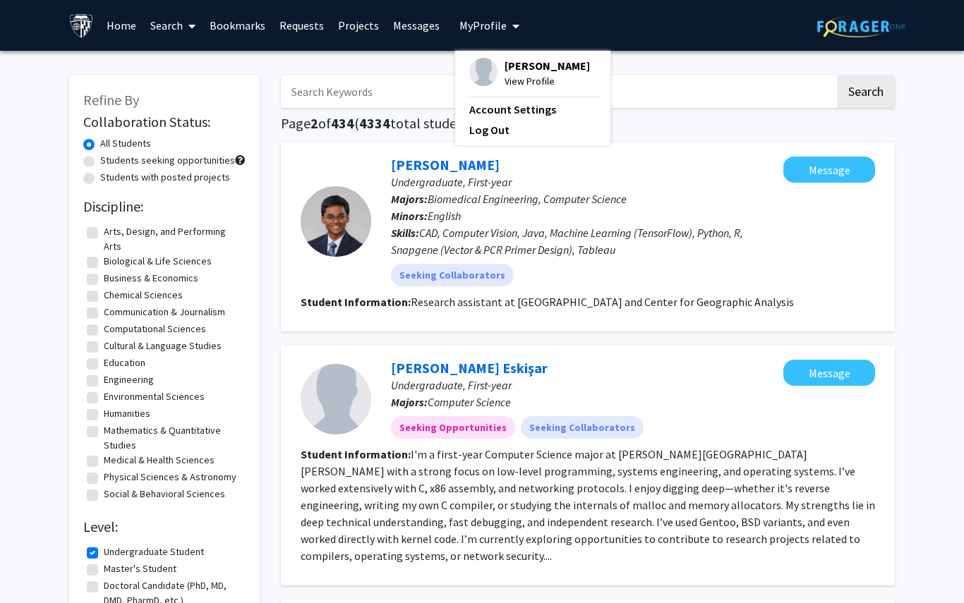
click at [515, 77] on span "View Profile" at bounding box center [546, 81] width 85 height 16
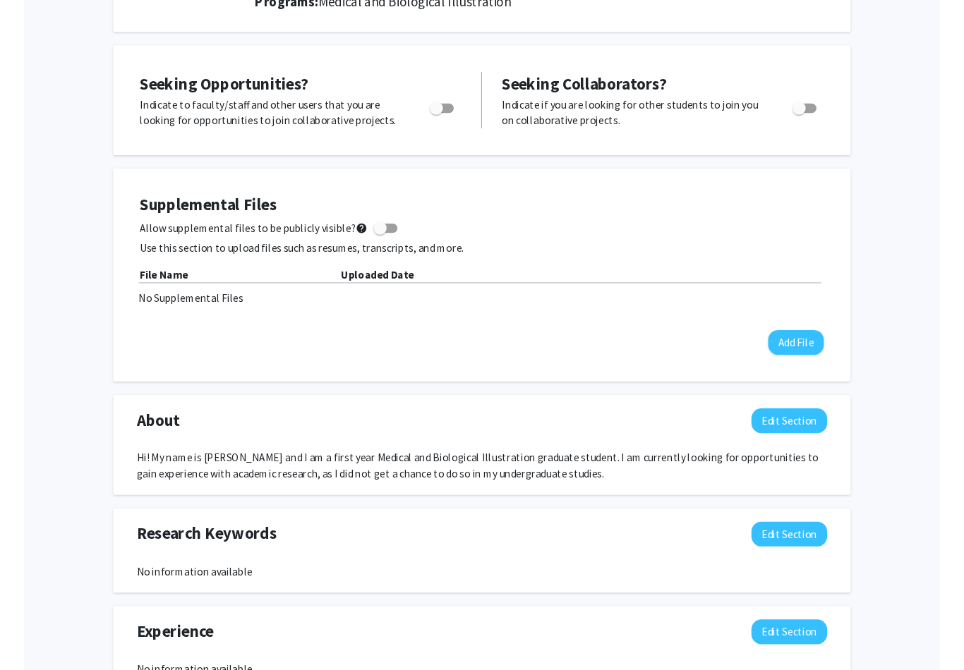
scroll to position [222, 0]
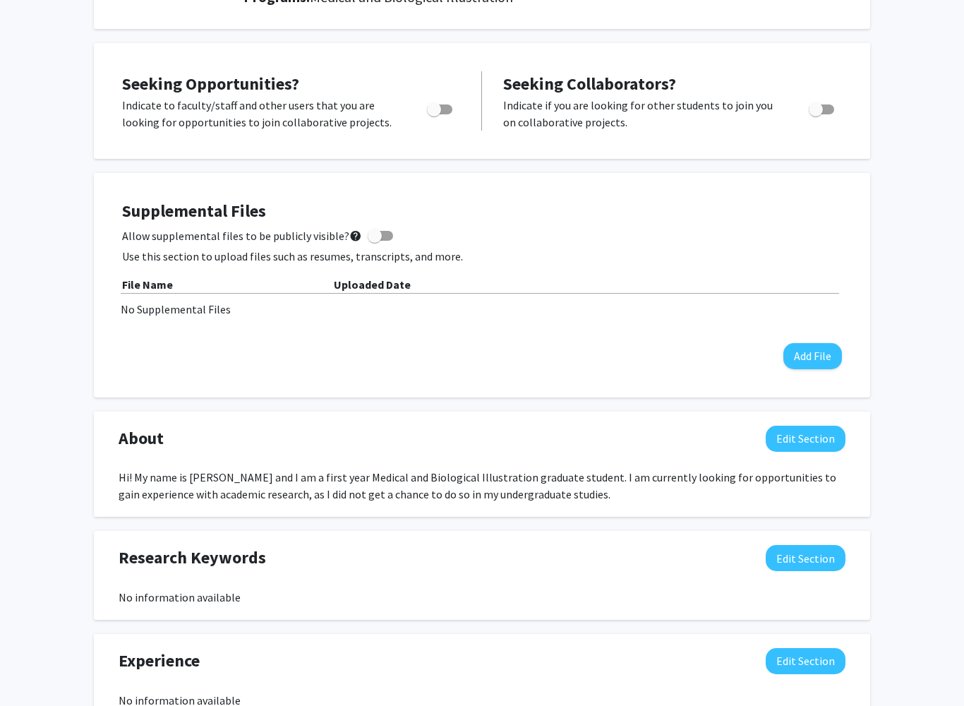
click at [803, 430] on button "Edit Section" at bounding box center [806, 438] width 80 height 26
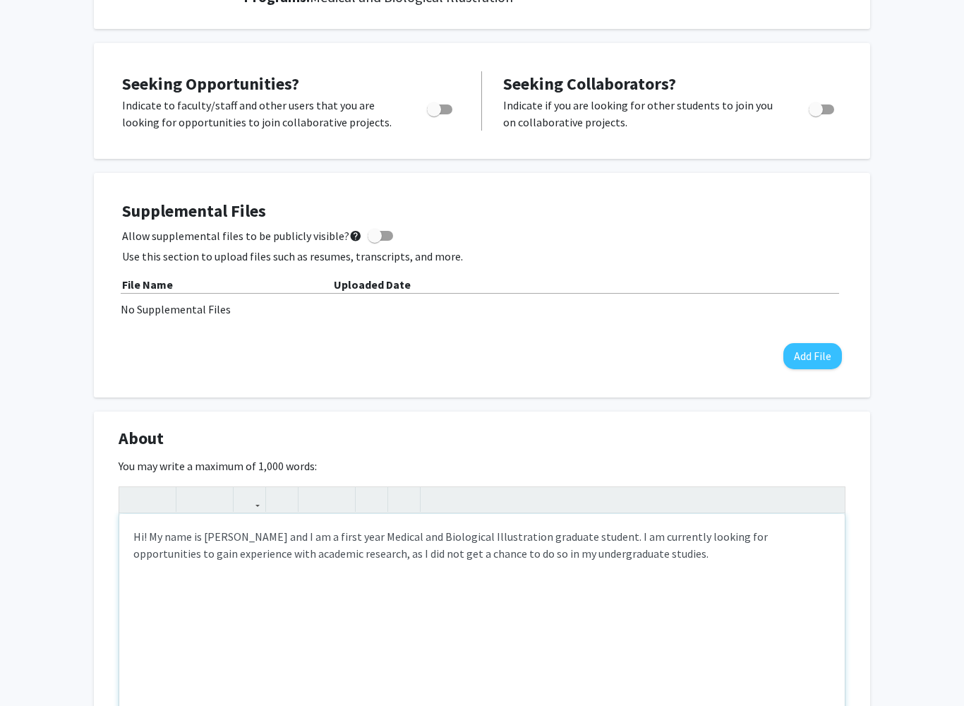
click at [615, 537] on div "Hi! My name is Sydney Smith and I am a first year Medical and Biological Illust…" at bounding box center [481, 620] width 725 height 212
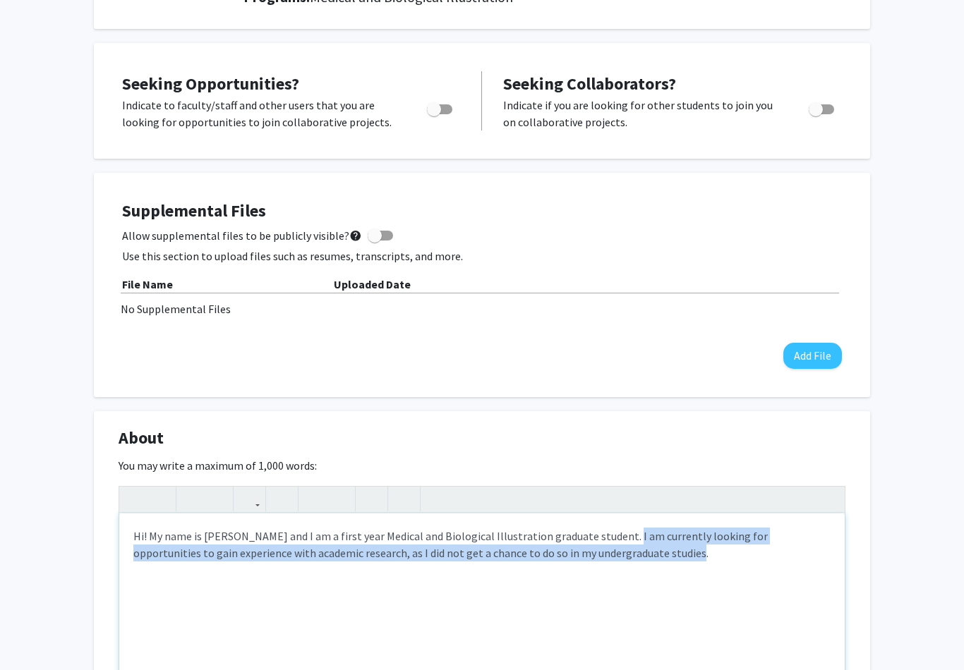
drag, startPoint x: 627, startPoint y: 550, endPoint x: 615, endPoint y: 529, distance: 24.3
click at [615, 529] on div "Hi! My name is Sydney Smith and I am a first year Medical and Biological Illust…" at bounding box center [481, 620] width 725 height 212
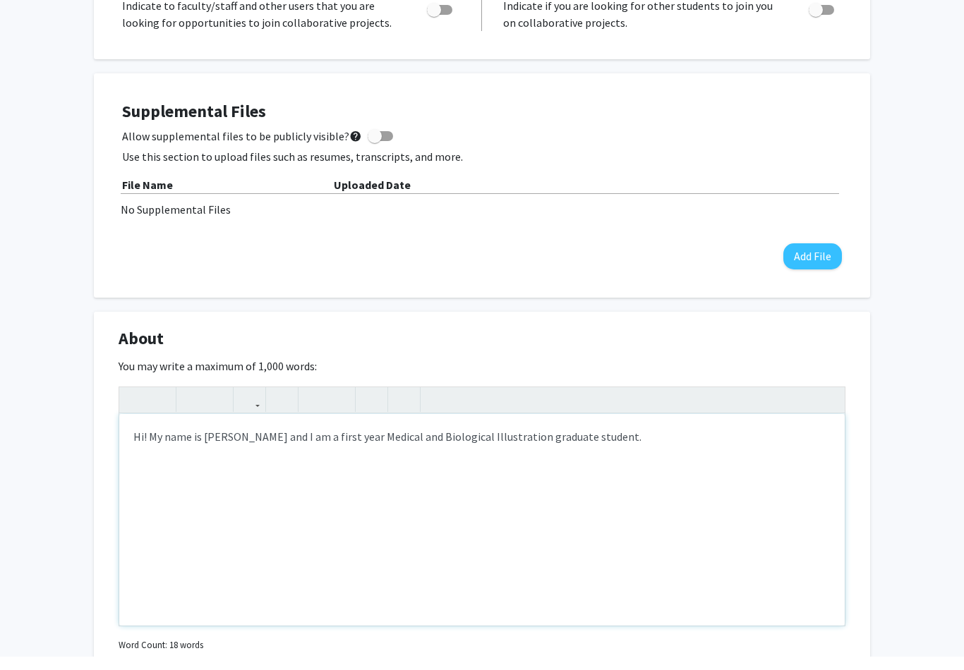
scroll to position [317, 0]
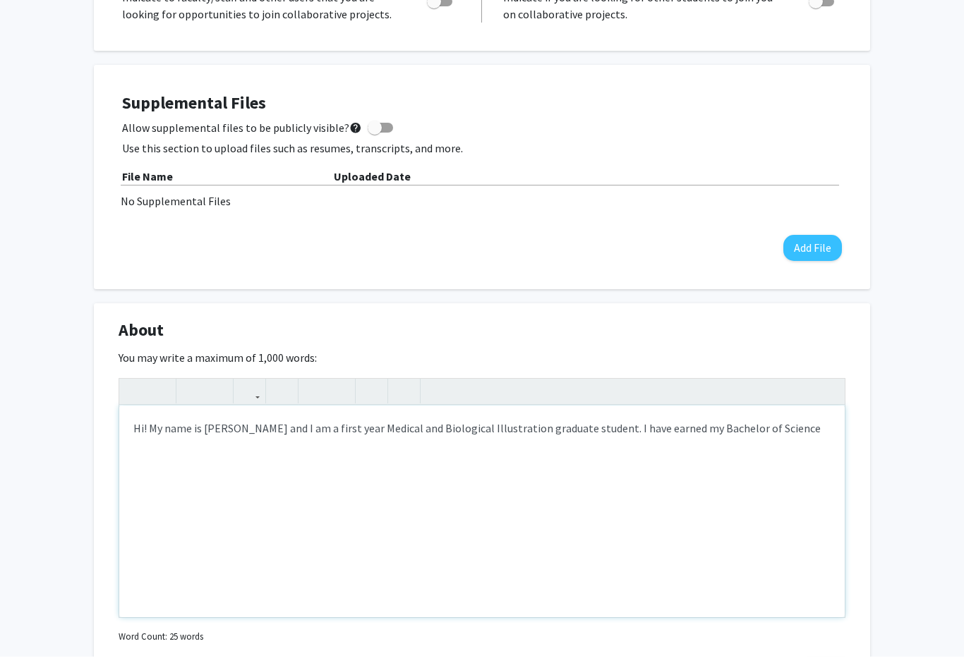
click at [631, 425] on div "Hi! My name is Sydney Smith and I am a first year Medical and Biological Illust…" at bounding box center [481, 525] width 725 height 212
click at [782, 432] on div "Hi! My name is Sydney Smith and I am a first year Medical and Biological Illust…" at bounding box center [481, 525] width 725 height 212
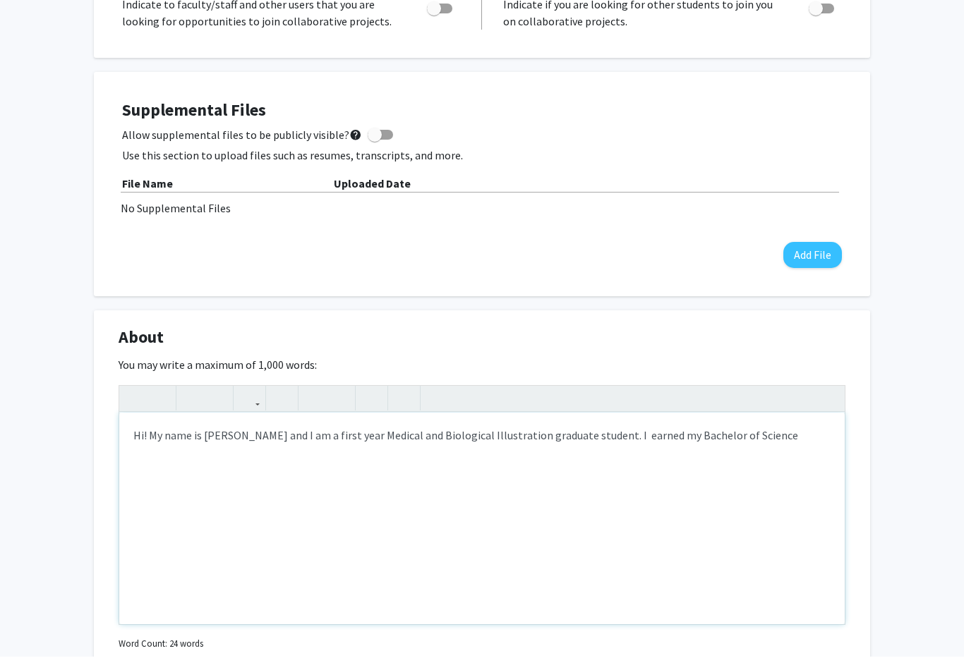
scroll to position [311, 0]
click at [148, 435] on div "Hi! My name is Sydney Smith and I am a first year Medical and Biological Illust…" at bounding box center [481, 531] width 725 height 212
click at [807, 425] on div "Hi! My name is Sydney Smith and I am a first year Medical and Biological Illust…" at bounding box center [481, 531] width 725 height 212
click at [729, 430] on div "Hi! My name is Sydney Smith and I am a first year Medical and Biological Illust…" at bounding box center [481, 531] width 725 height 212
click at [150, 455] on div "Hi! My name is Sydney Smith and I am a first year Medical and Biological Illust…" at bounding box center [481, 531] width 725 height 212
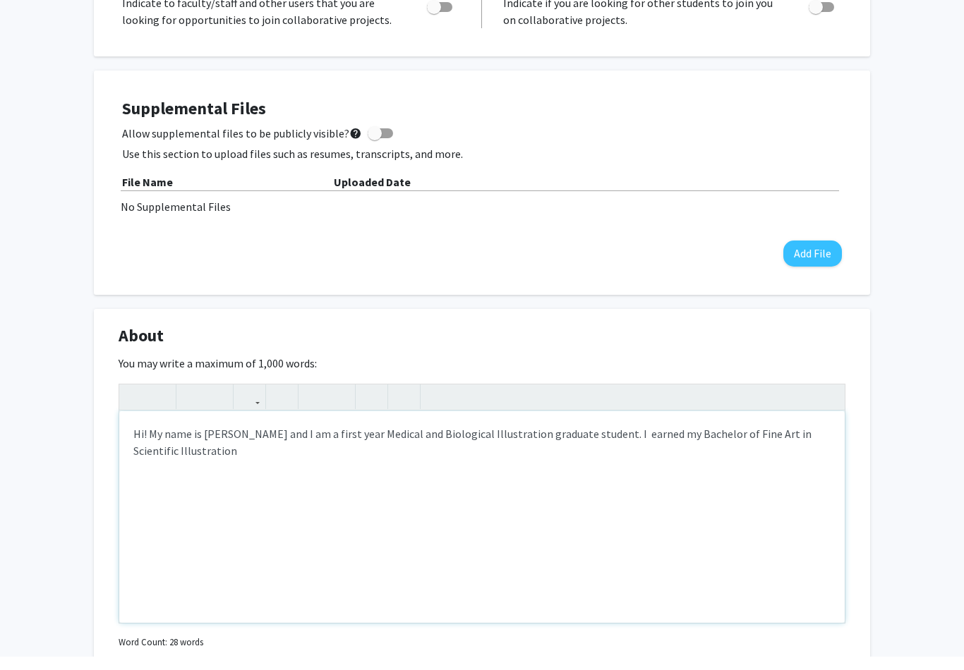
click at [246, 446] on div "Hi! My name is Sydney Smith and I am a first year Medical and Biological Illust…" at bounding box center [481, 531] width 725 height 212
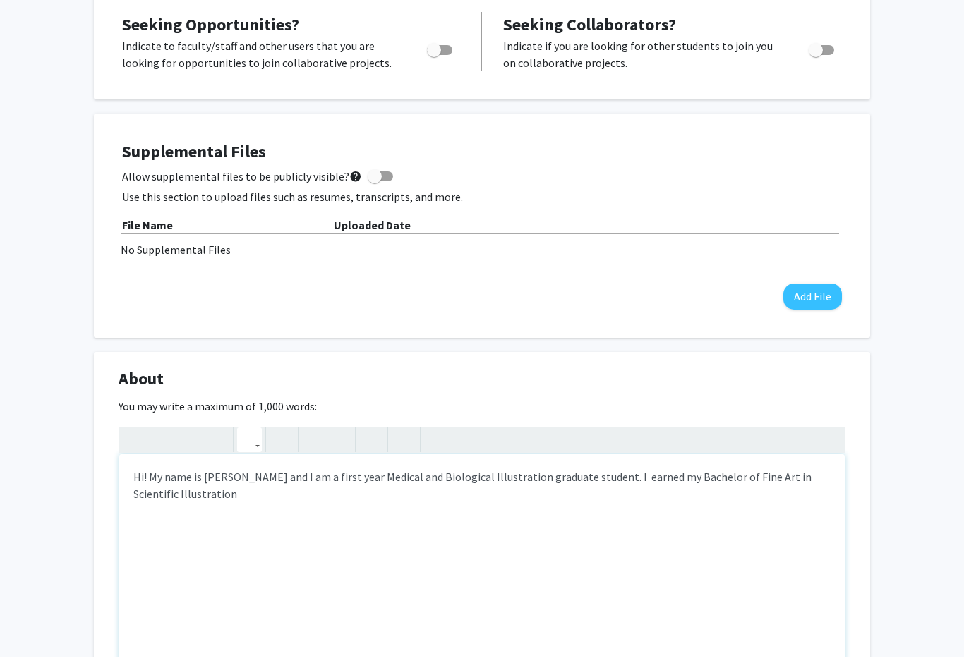
scroll to position [268, 0]
click at [618, 480] on div "Hi! My name is Sydney Smith and I am a first year Medical and Biological Illust…" at bounding box center [481, 574] width 725 height 212
drag, startPoint x: 227, startPoint y: 491, endPoint x: 188, endPoint y: 490, distance: 39.5
click at [188, 491] on div "Hi! My name is Sydney Smith and I am a first year Medical and Biological Illust…" at bounding box center [481, 574] width 725 height 212
type textarea "Hi! My name is Sydney Smith and I am a first year Medical and Biological Illust…"
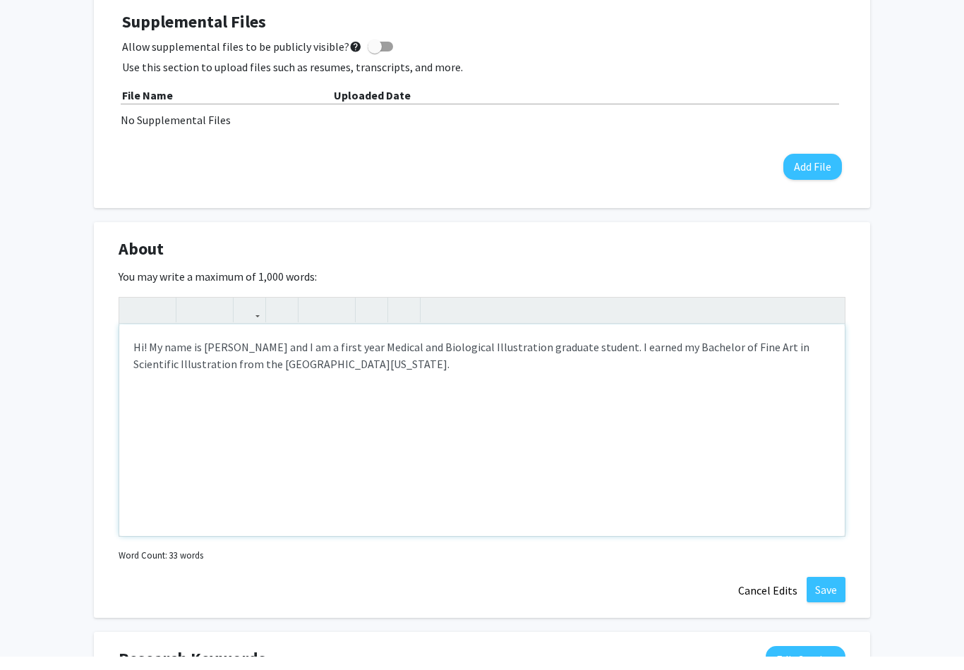
scroll to position [416, 0]
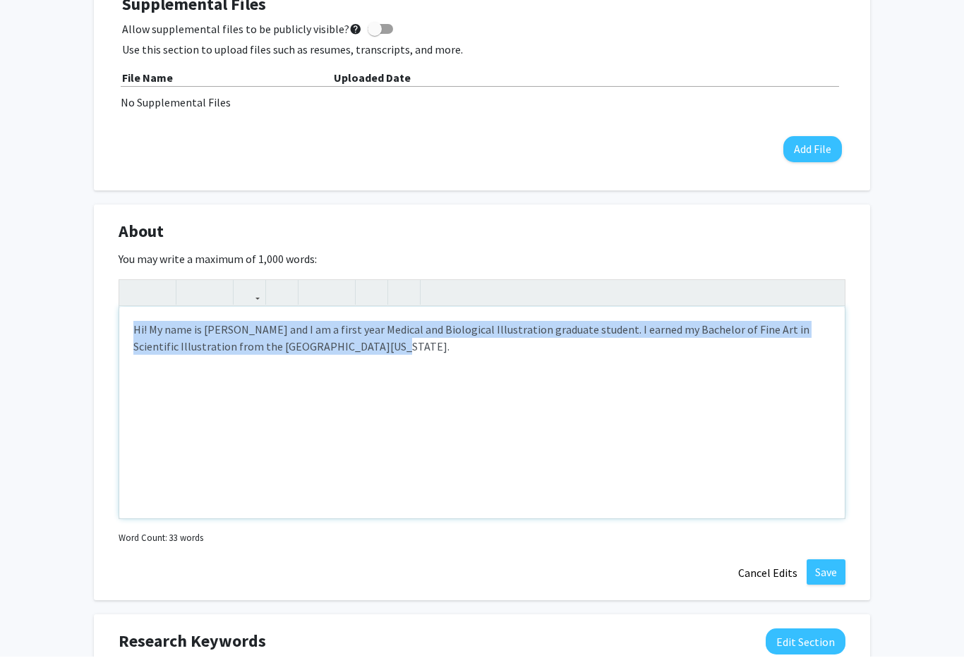
drag, startPoint x: 353, startPoint y: 358, endPoint x: 125, endPoint y: 327, distance: 230.7
click at [124, 327] on div "Hi! My name is Sydney Smith and I am a first year Medical and Biological Illust…" at bounding box center [481, 426] width 725 height 212
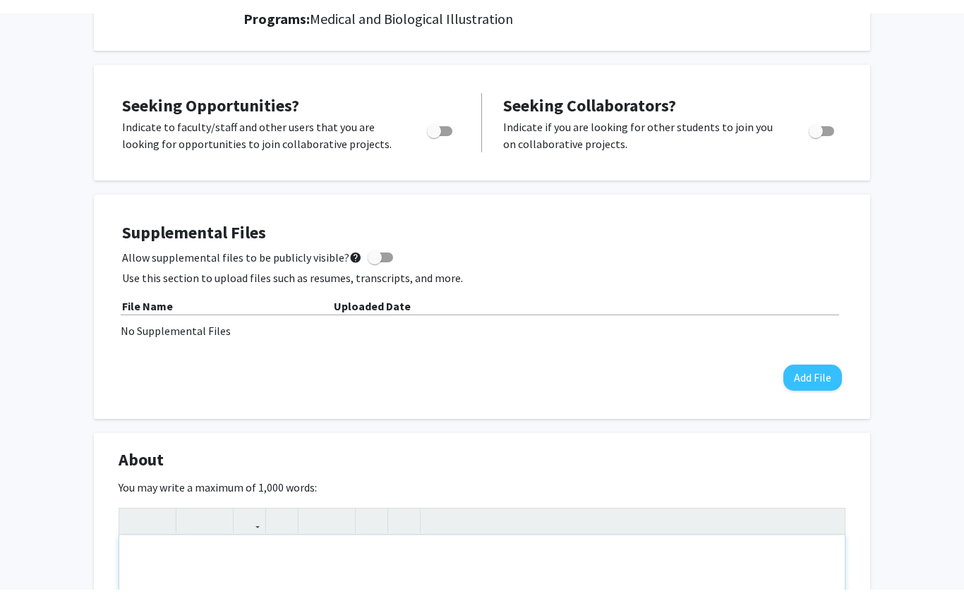
scroll to position [0, 0]
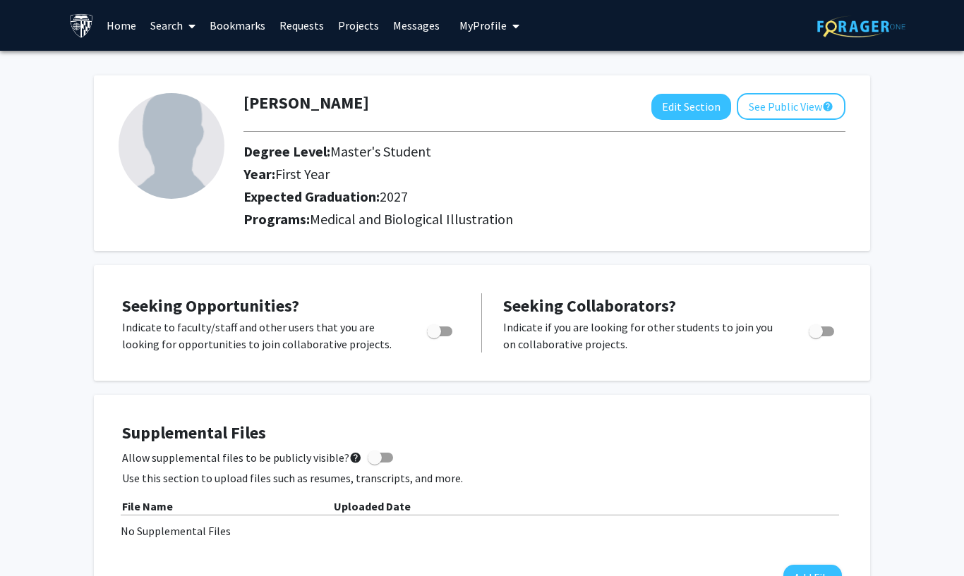
click at [193, 35] on span at bounding box center [189, 25] width 13 height 49
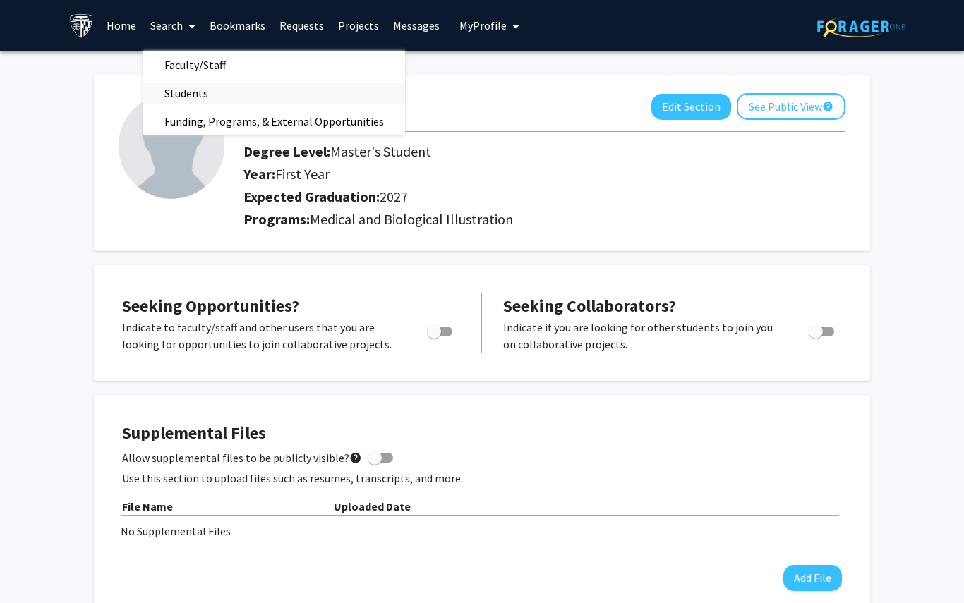
click at [193, 97] on span "Students" at bounding box center [186, 93] width 86 height 28
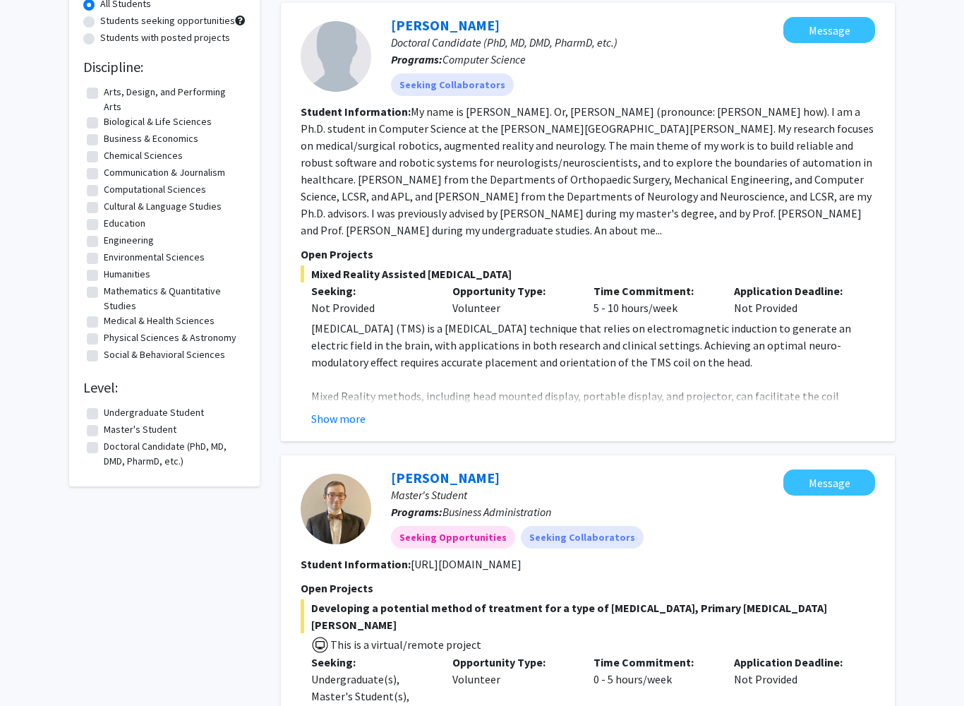
scroll to position [140, 0]
drag, startPoint x: 97, startPoint y: 399, endPoint x: 97, endPoint y: 539, distance: 139.7
click at [104, 405] on label "Undergraduate Student" at bounding box center [154, 412] width 100 height 15
click at [104, 405] on input "Undergraduate Student" at bounding box center [108, 409] width 9 height 9
checkbox input "true"
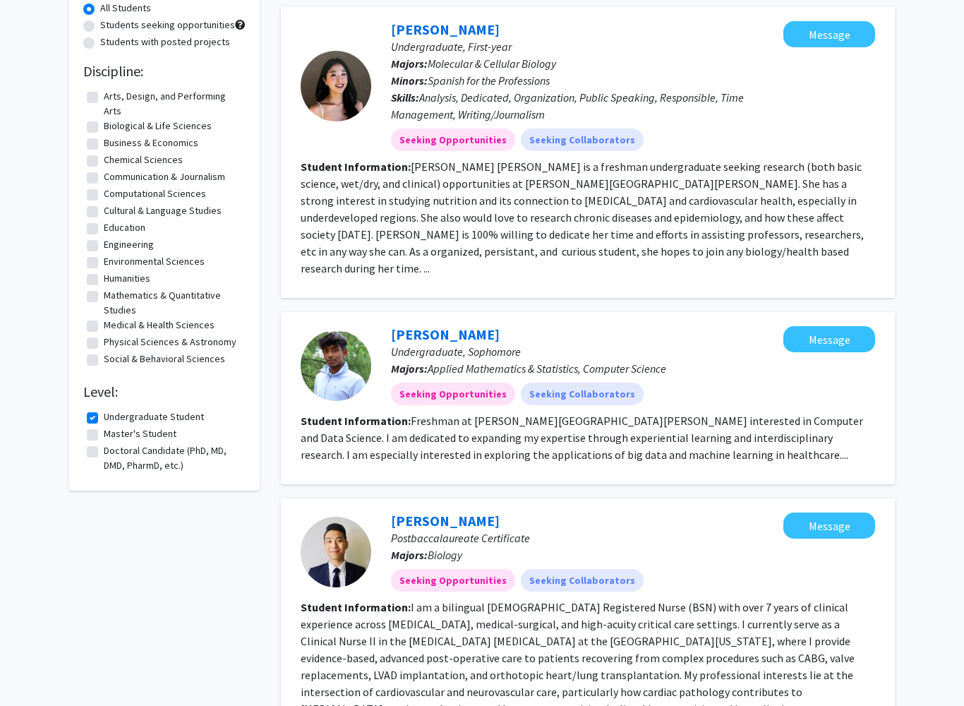
scroll to position [135, 0]
click at [99, 119] on fg-checkbox "Biological & Life Sciences Biological & Life Sciences" at bounding box center [164, 127] width 155 height 17
click at [104, 119] on label "Biological & Life Sciences" at bounding box center [158, 126] width 108 height 15
click at [104, 119] on input "Biological & Life Sciences" at bounding box center [108, 123] width 9 height 9
checkbox input "true"
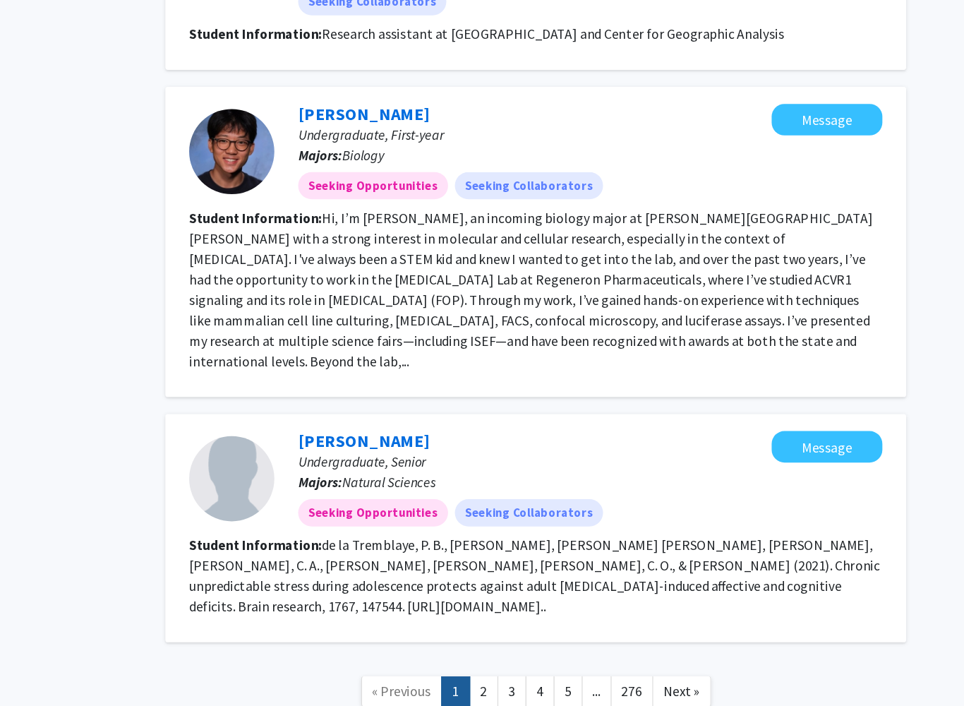
scroll to position [2016, 0]
click at [533, 603] on link "2" at bounding box center [545, 693] width 24 height 25
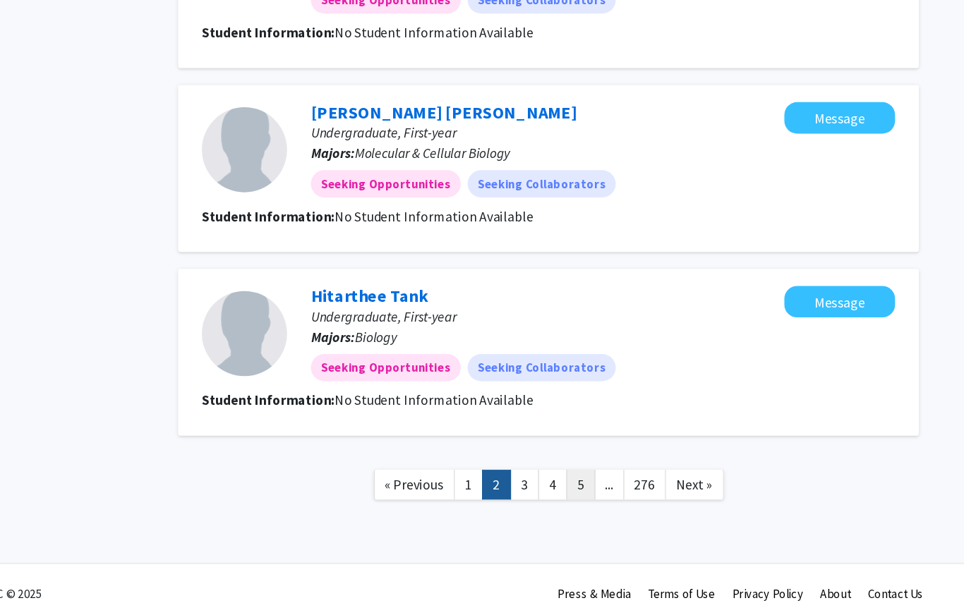
scroll to position [1322, 0]
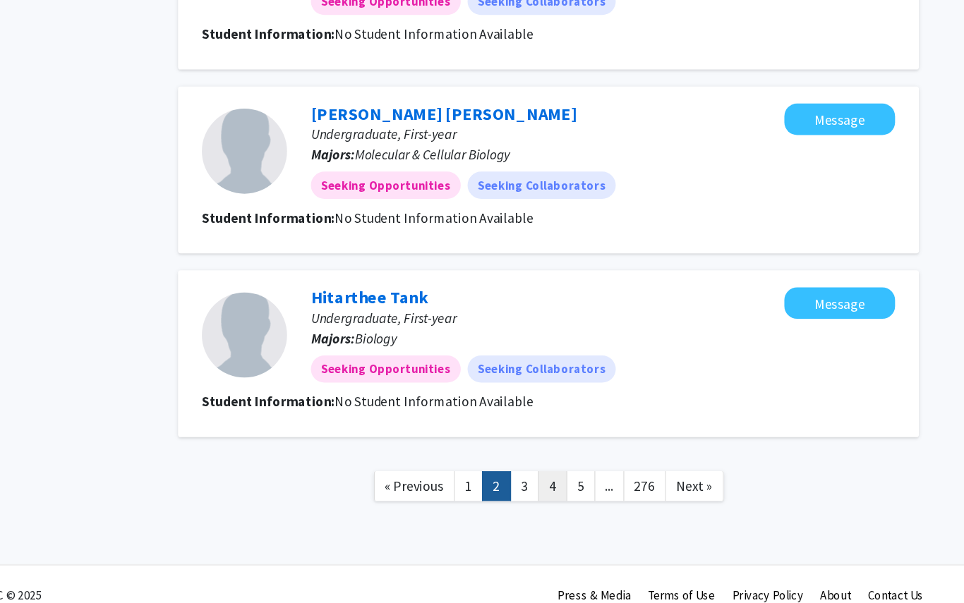
click at [579, 494] on link "4" at bounding box center [591, 506] width 24 height 25
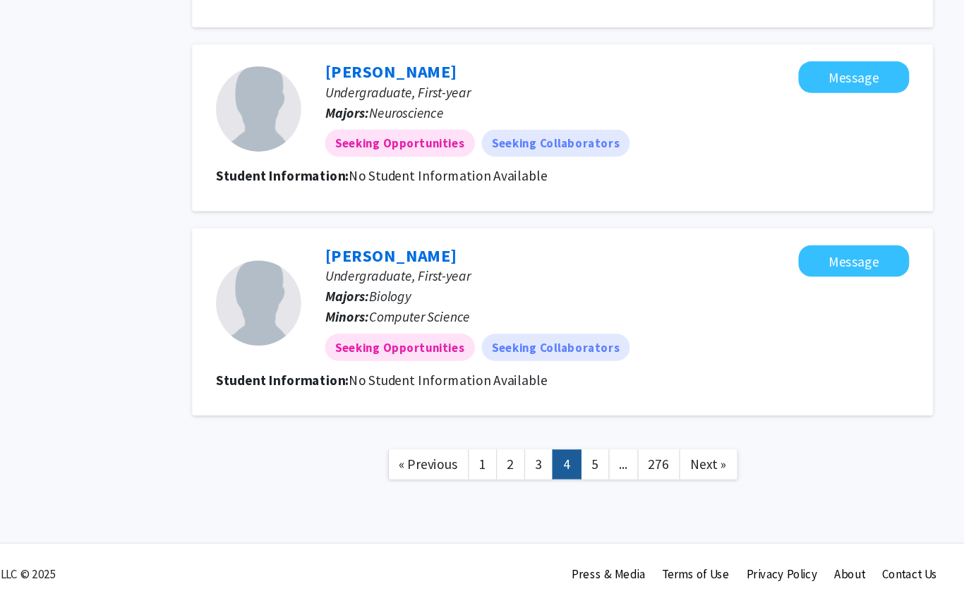
scroll to position [1238, 0]
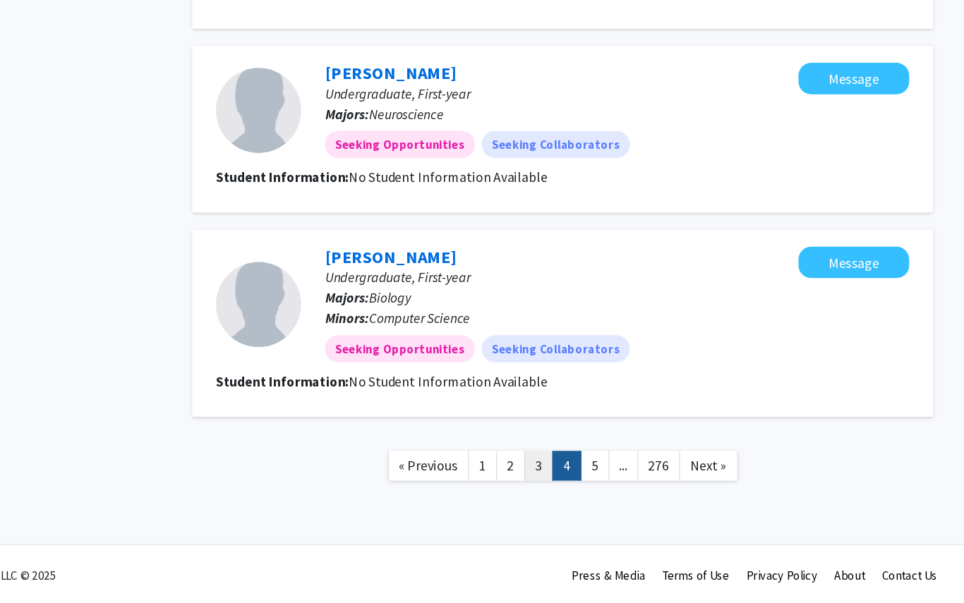
click at [556, 477] on link "3" at bounding box center [568, 489] width 24 height 25
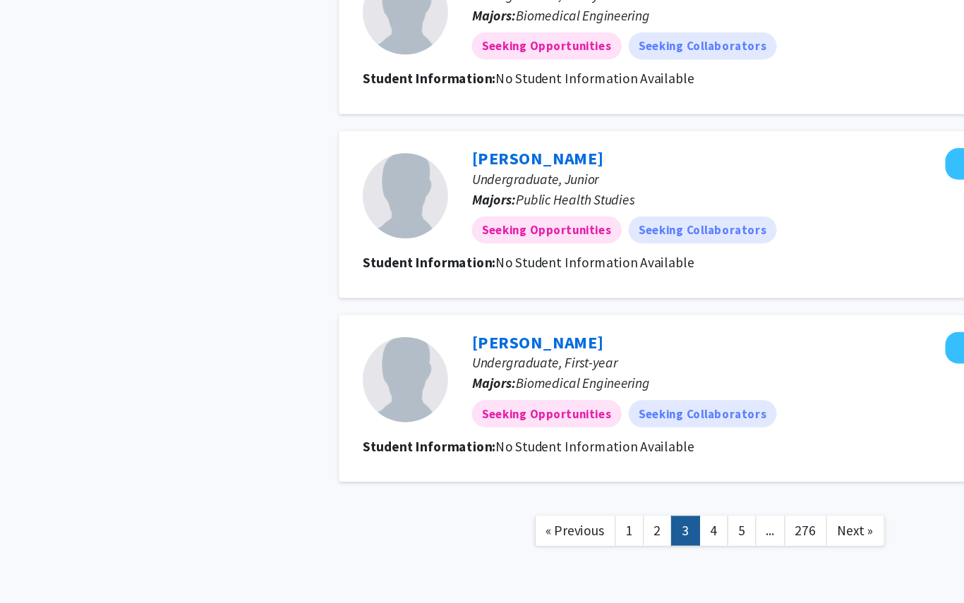
scroll to position [1151, 0]
click at [608, 530] on link "5" at bounding box center [615, 542] width 24 height 25
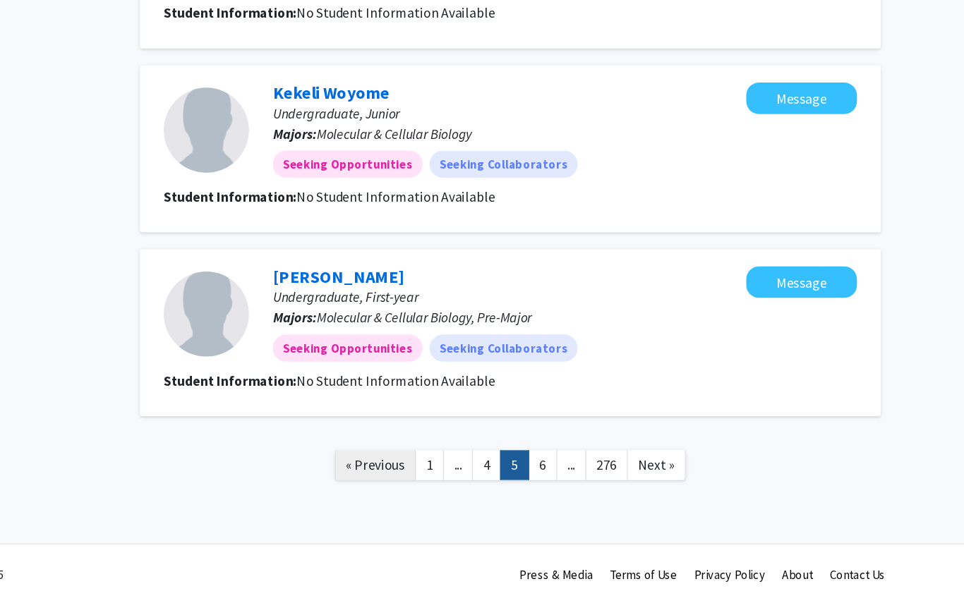
scroll to position [1221, 0]
click at [442, 477] on link "« Previous" at bounding box center [475, 489] width 67 height 25
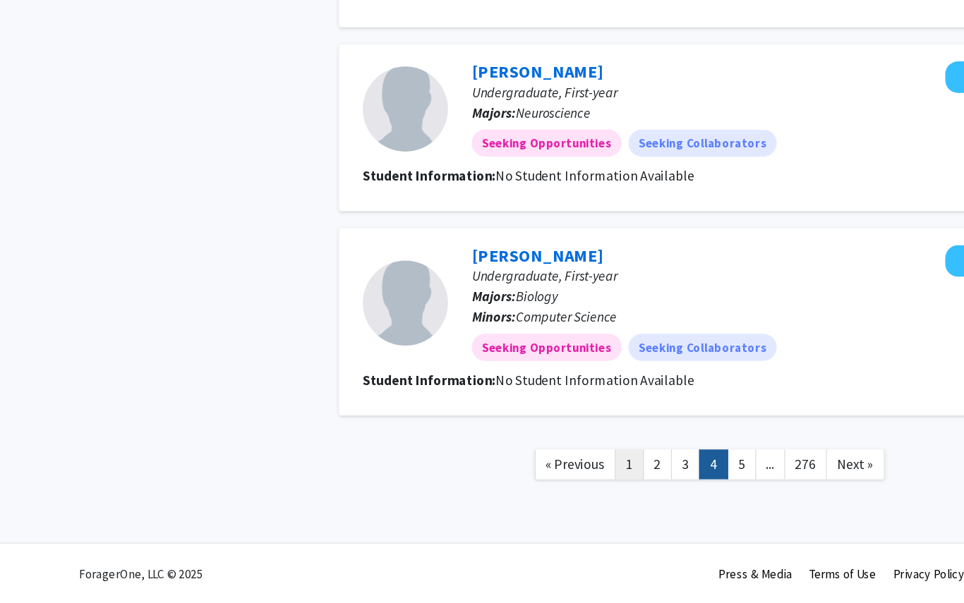
scroll to position [1238, 0]
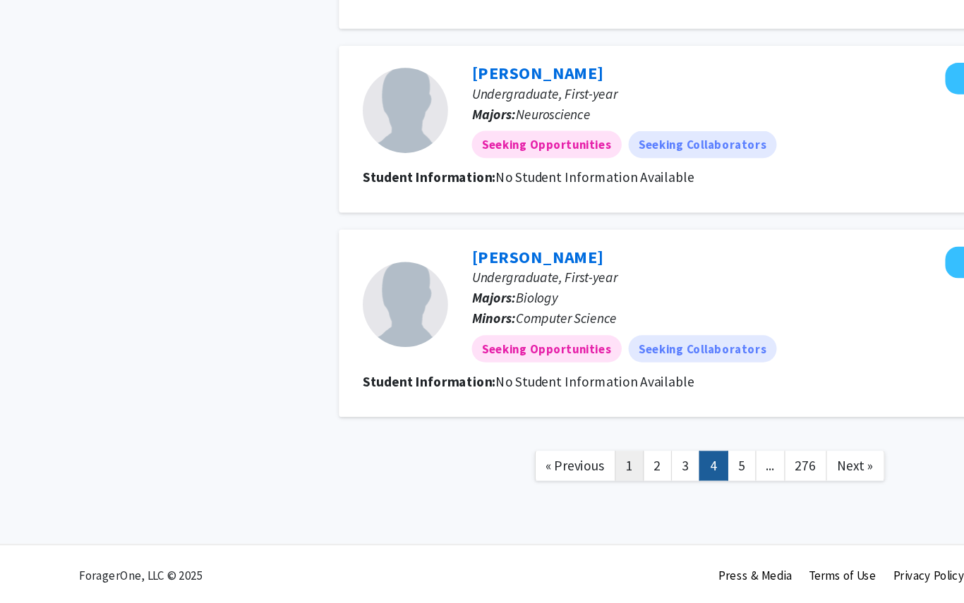
click at [516, 477] on link "1" at bounding box center [521, 489] width 24 height 25
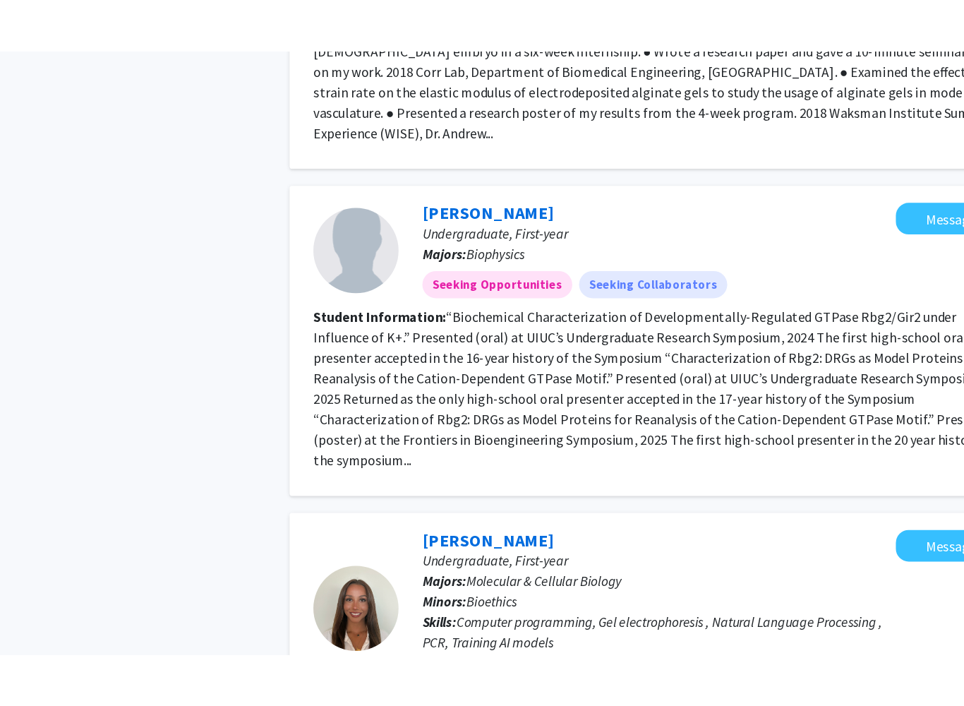
scroll to position [1100, 0]
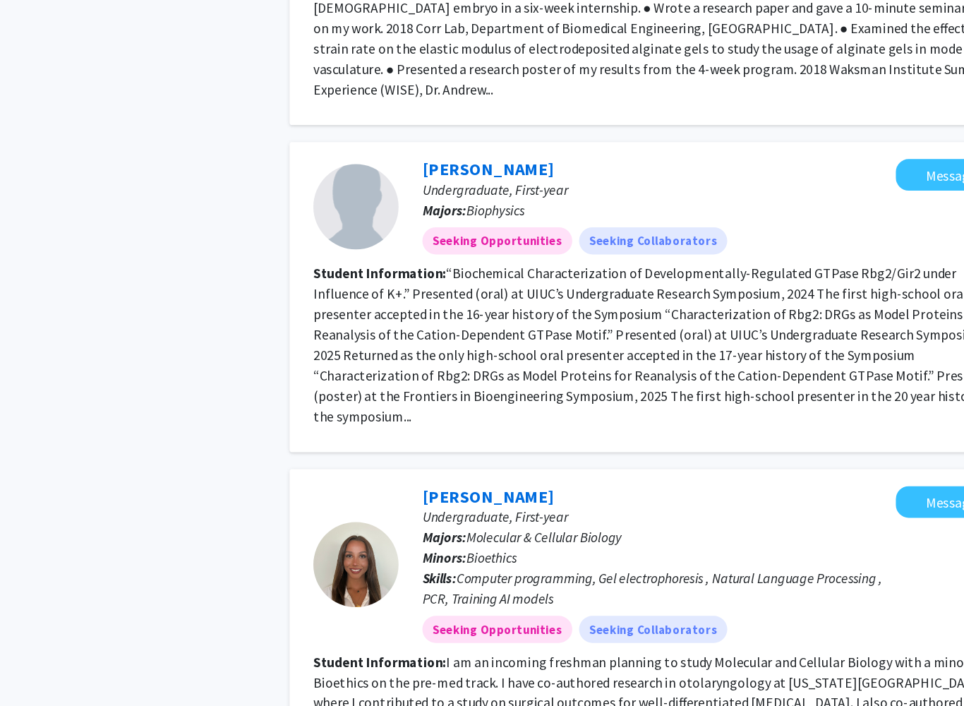
click at [449, 245] on fg-read-more "“Biochemical Characterization of Developmentally-Regulated GTPase Rbg2/Gir2 und…" at bounding box center [584, 311] width 567 height 133
click at [397, 157] on link "Jonathan Ouyang" at bounding box center [445, 166] width 109 height 18
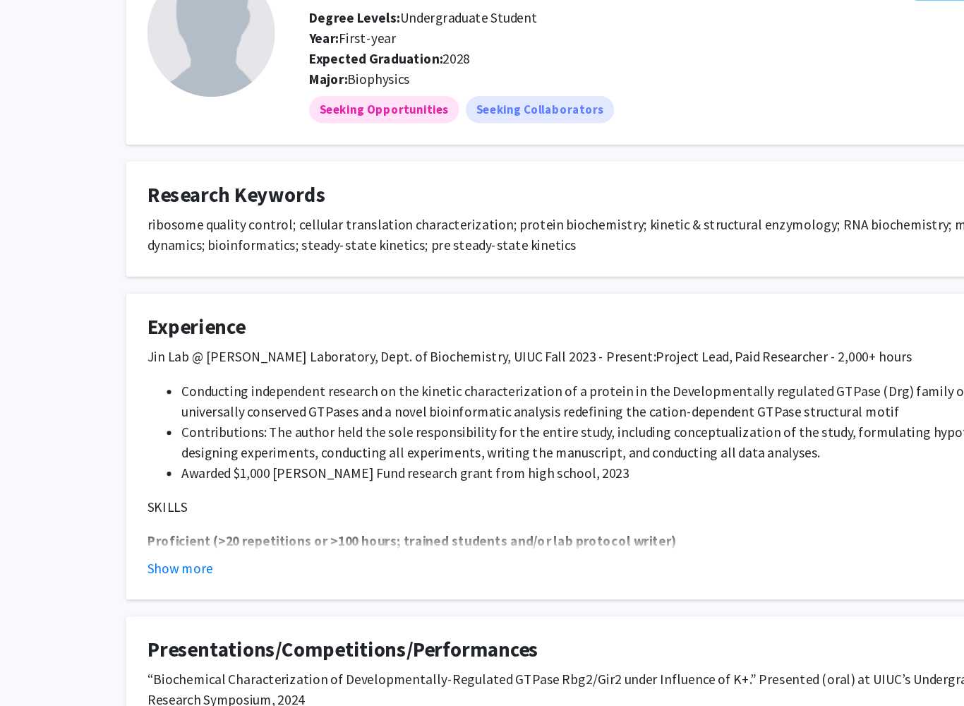
click at [144, 567] on button "Show more" at bounding box center [149, 575] width 54 height 17
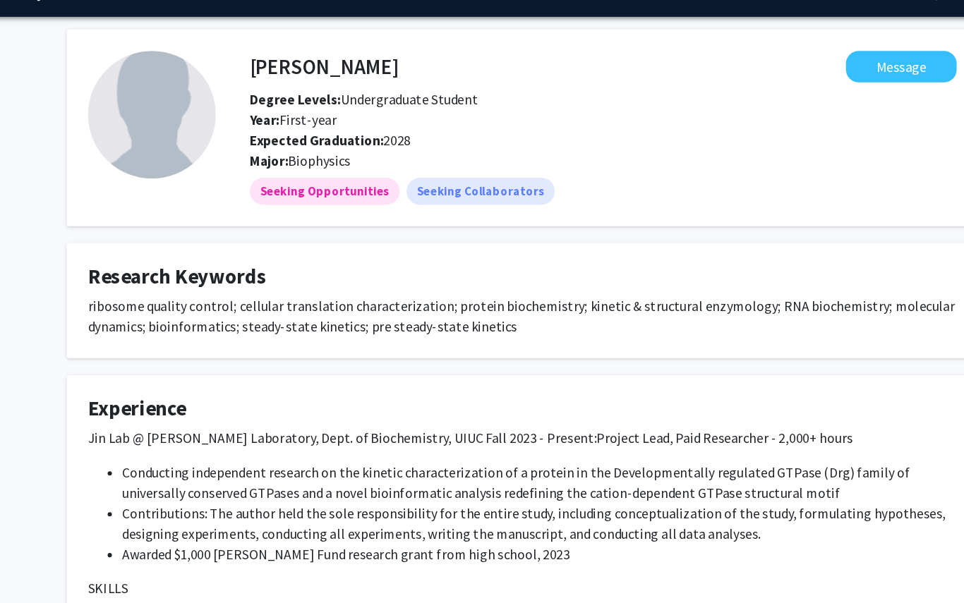
scroll to position [37, 0]
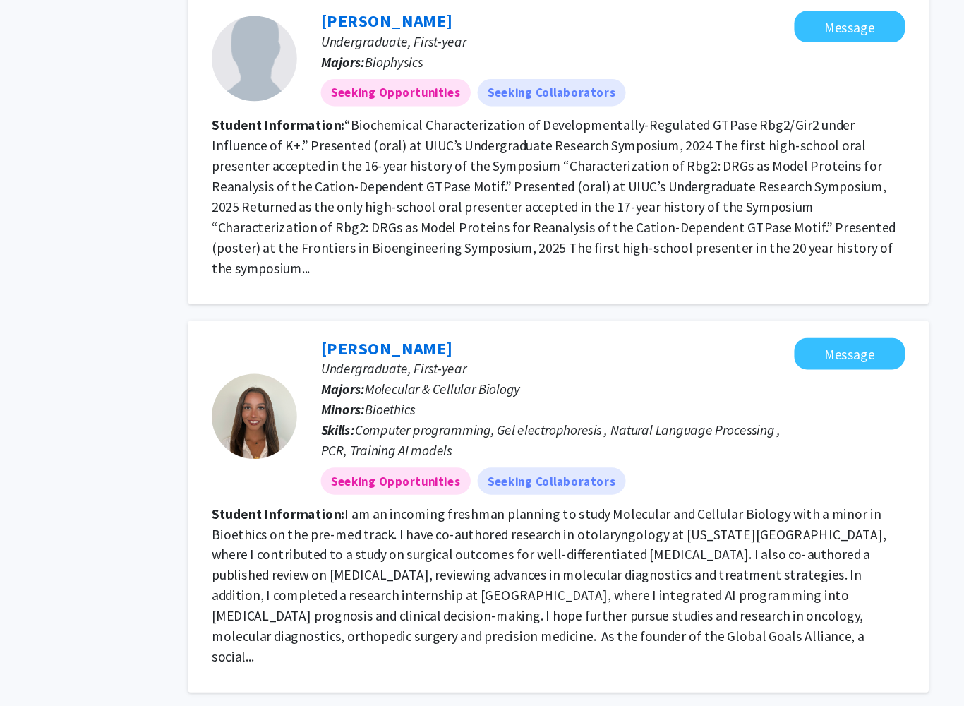
scroll to position [1201, 0]
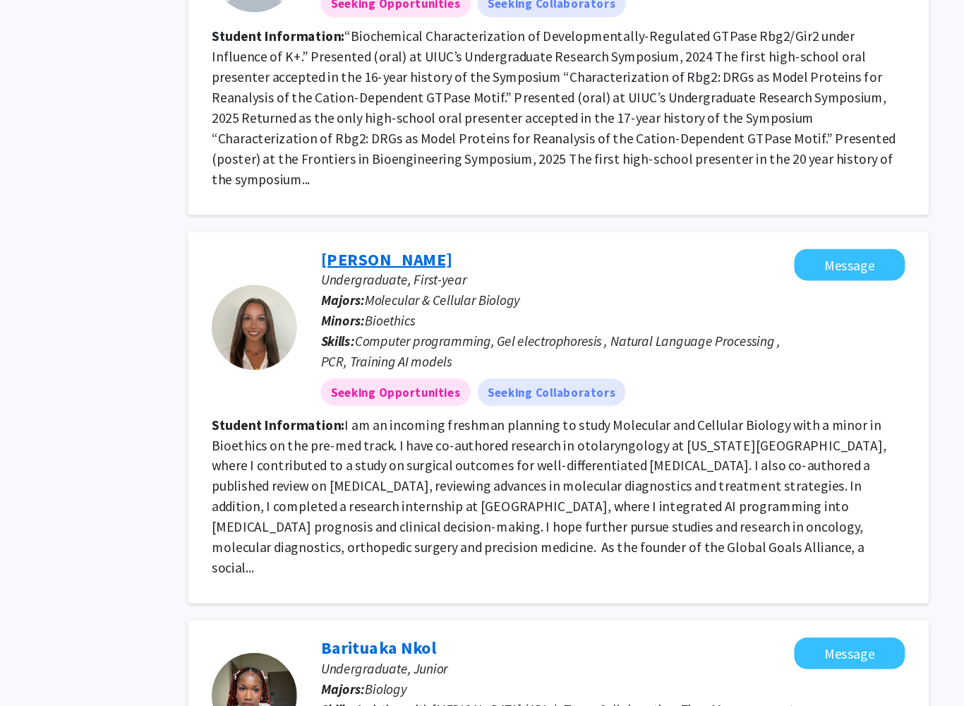
click at [391, 327] on link "Ariana Goli" at bounding box center [445, 336] width 109 height 18
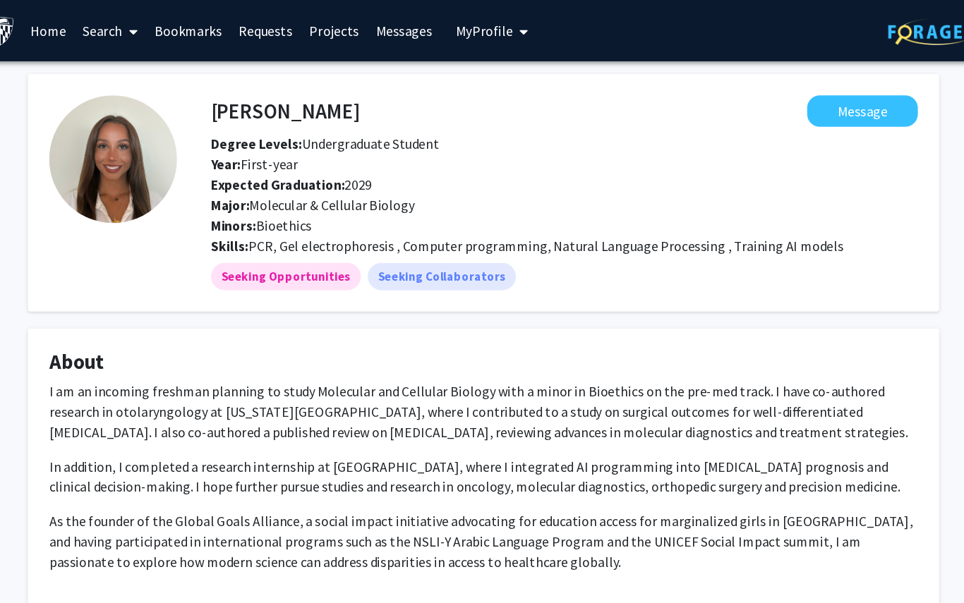
click at [459, 26] on span "My Profile" at bounding box center [482, 25] width 47 height 14
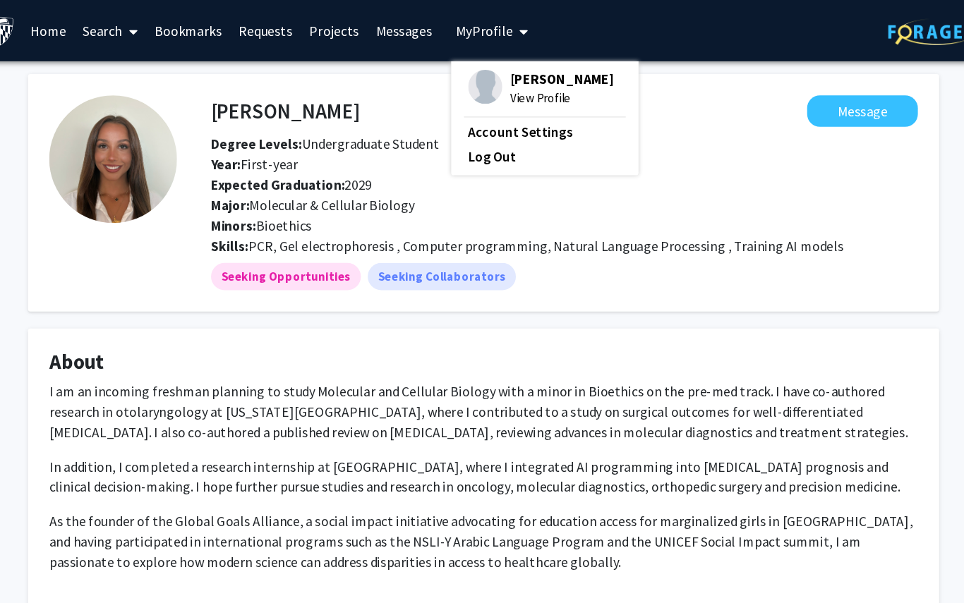
click at [504, 76] on span "View Profile" at bounding box center [546, 81] width 85 height 16
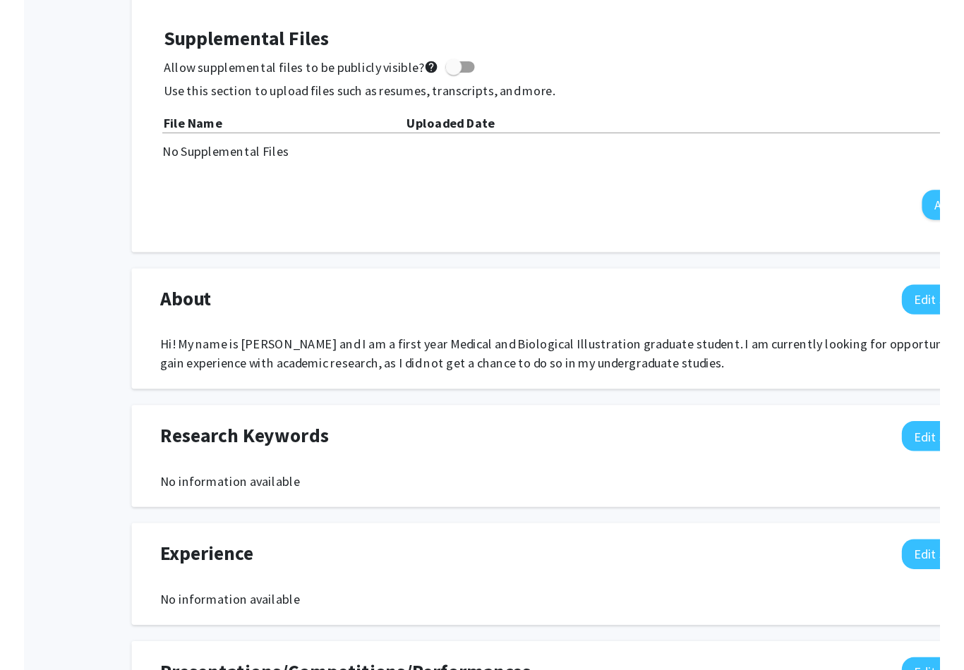
scroll to position [279, 0]
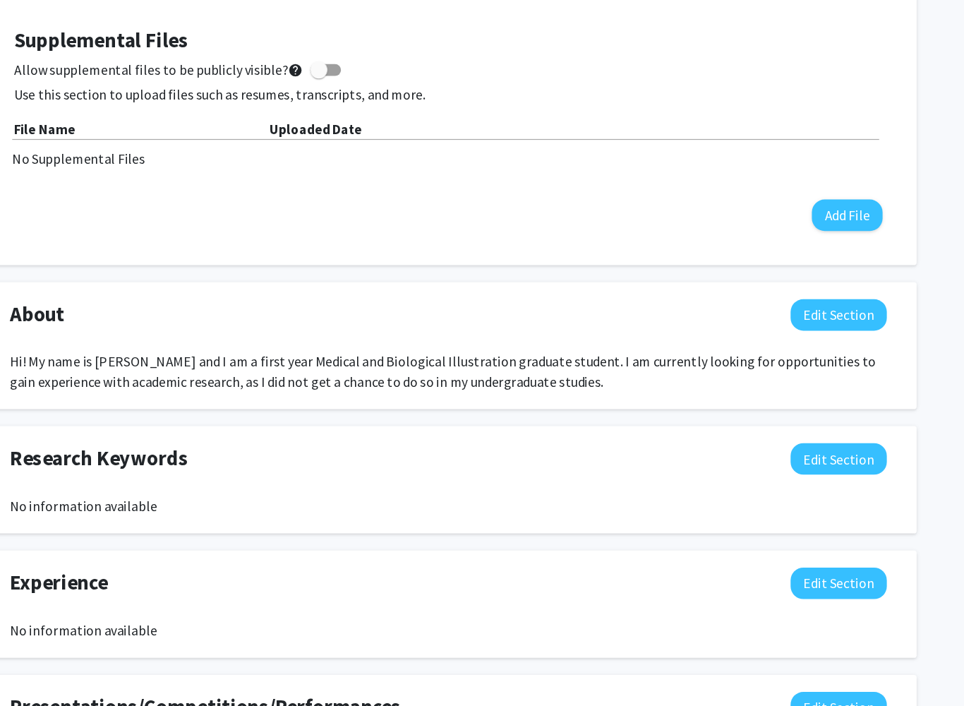
click at [766, 368] on button "Edit Section" at bounding box center [806, 381] width 80 height 26
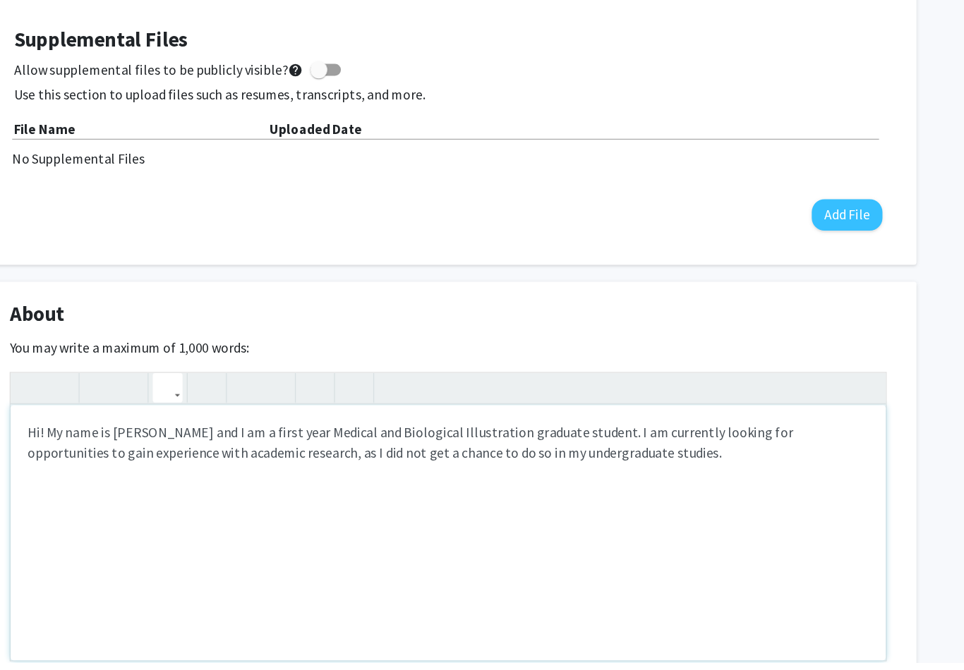
drag, startPoint x: 541, startPoint y: 372, endPoint x: 132, endPoint y: 321, distance: 412.4
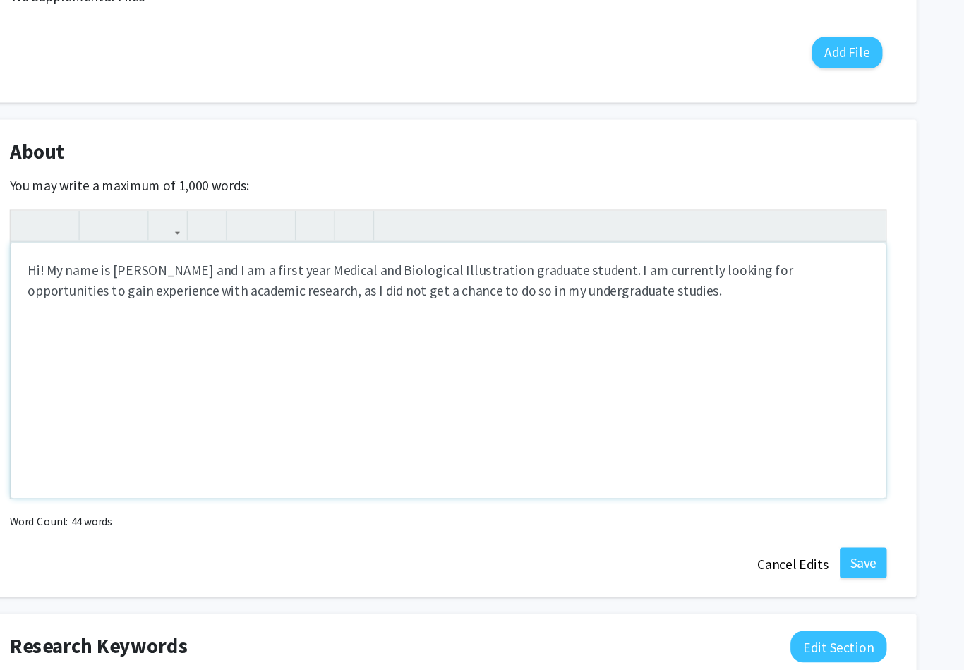
drag, startPoint x: 541, startPoint y: 237, endPoint x: 54, endPoint y: 222, distance: 487.8
click at [119, 299] on div "Hi! My name is Sydney Smith and I am a first year Medical and Biological Illust…" at bounding box center [481, 405] width 725 height 212
click at [152, 299] on div "Hi! My name is Sydney Smith and I am a first year Medical and Biological Illust…" at bounding box center [481, 405] width 725 height 212
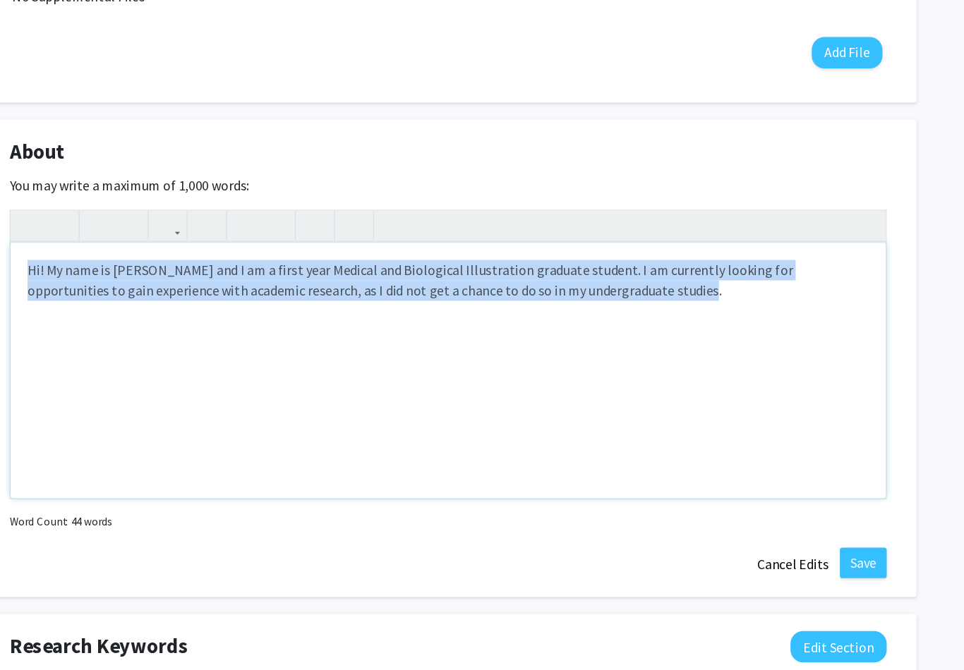
click at [152, 299] on div "Hi! My name is Sydney Smith and I am a first year Medical and Biological Illust…" at bounding box center [481, 405] width 725 height 212
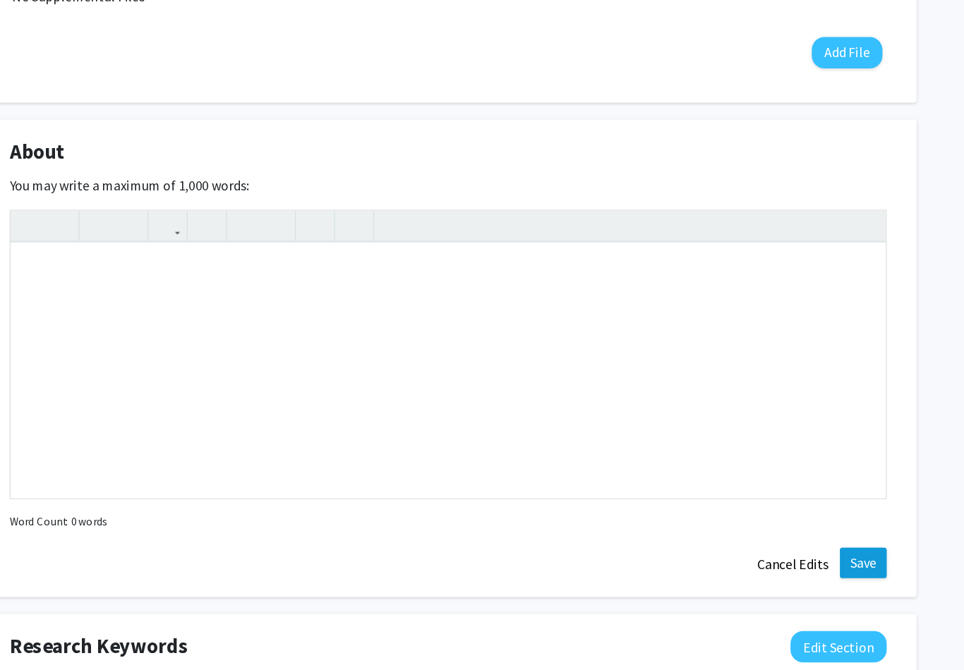
click at [806, 552] on button "Save" at bounding box center [825, 564] width 39 height 25
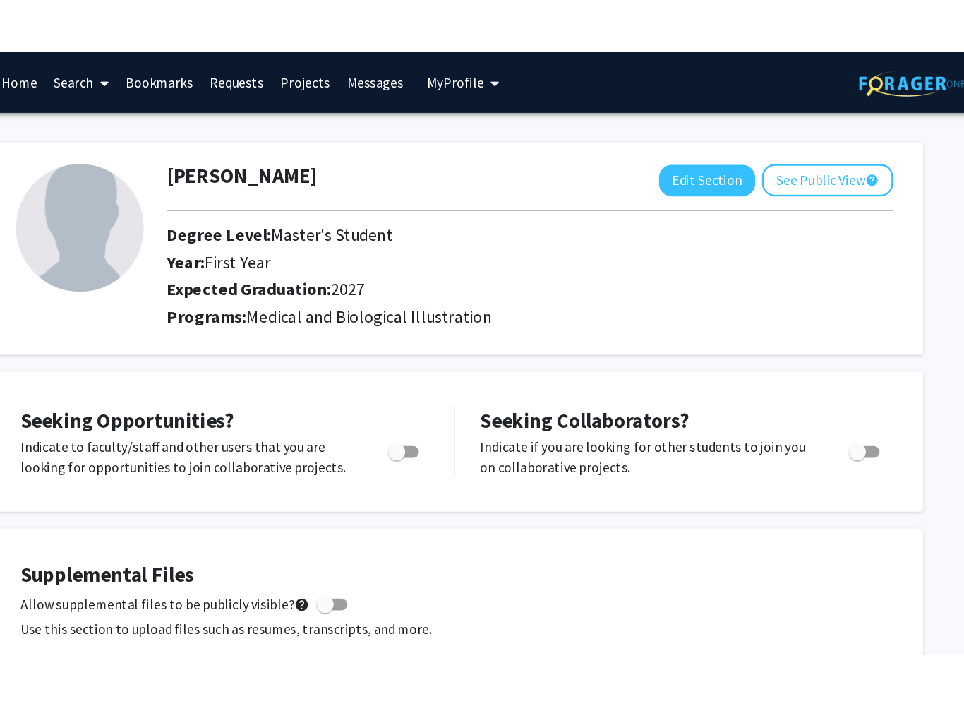
scroll to position [13, 0]
